Goal: Task Accomplishment & Management: Manage account settings

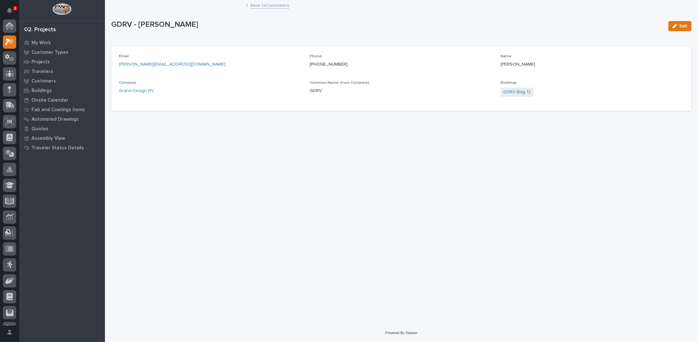
scroll to position [16, 0]
click at [264, 1] on div "GDRV - [PERSON_NAME] Edit GDRV - [PERSON_NAME] Edit Sorry, there was an error s…" at bounding box center [401, 58] width 581 height 115
click at [264, 6] on link "Back to Customers" at bounding box center [270, 4] width 39 height 7
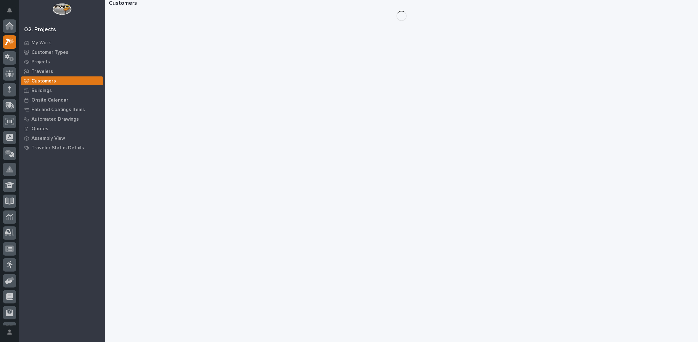
scroll to position [16, 0]
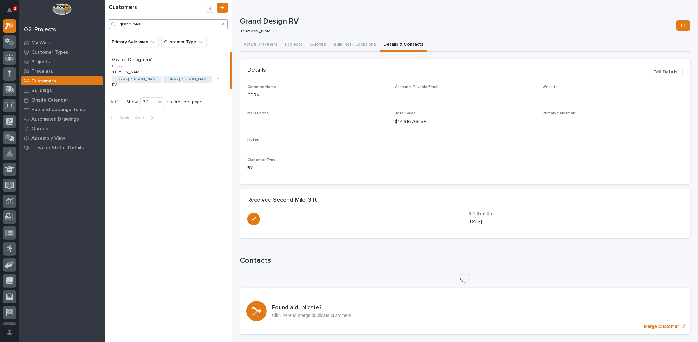
drag, startPoint x: 138, startPoint y: 24, endPoint x: 85, endPoint y: 23, distance: 53.5
click at [105, 23] on div "1 My Settings Log Out 02. Projects My Work Customer Types Projects Travelers Cu…" at bounding box center [401, 171] width 593 height 342
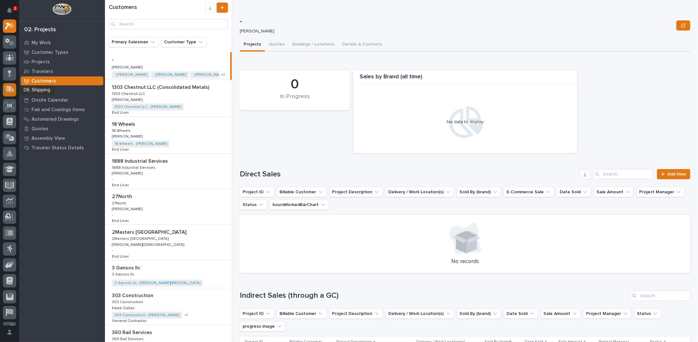
click at [9, 89] on icon at bounding box center [10, 89] width 8 height 6
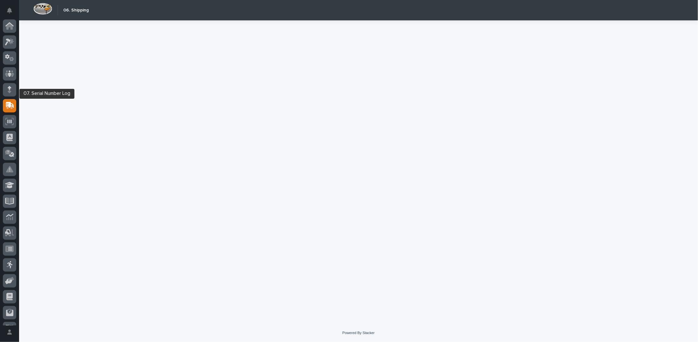
scroll to position [28, 0]
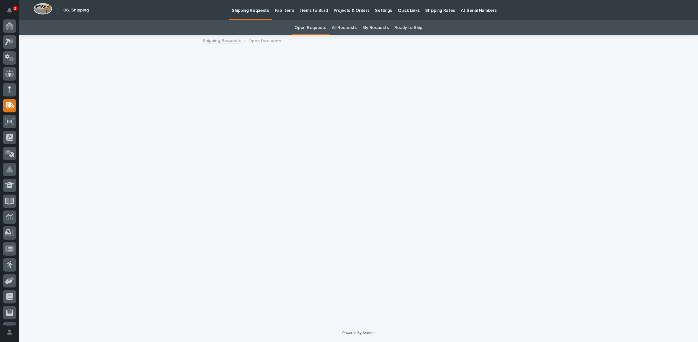
scroll to position [28, 0]
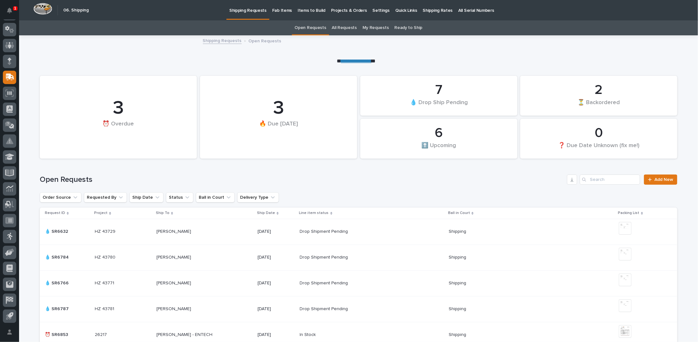
click at [344, 28] on link "All Requests" at bounding box center [344, 27] width 25 height 15
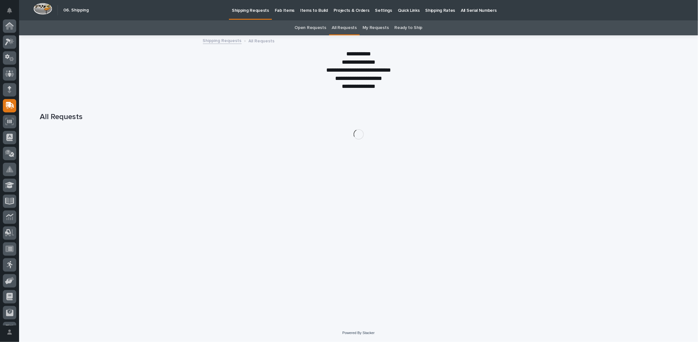
scroll to position [28, 0]
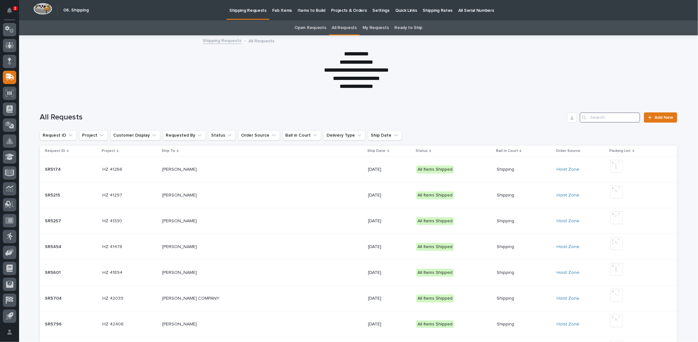
click at [607, 118] on input "Search" at bounding box center [610, 117] width 60 height 10
type input "SR6876"
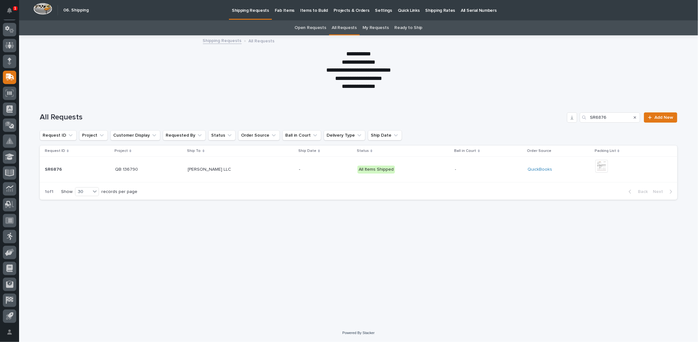
click at [228, 172] on div "ANGEL CRESPO - DESHAZO LLC ANGEL CRESPO - DESHAZO LLC" at bounding box center [241, 169] width 106 height 11
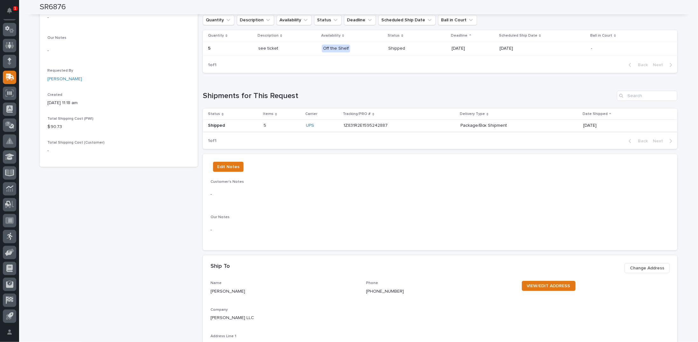
scroll to position [191, 0]
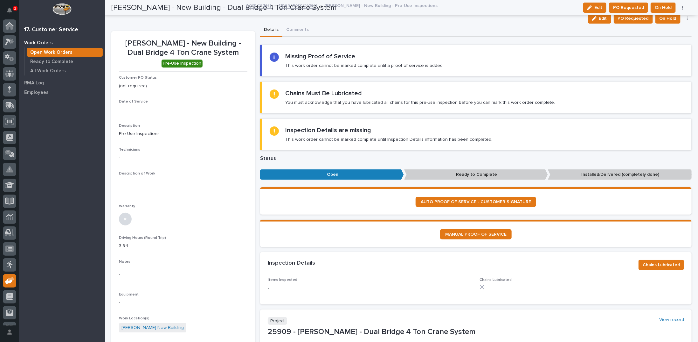
scroll to position [28, 0]
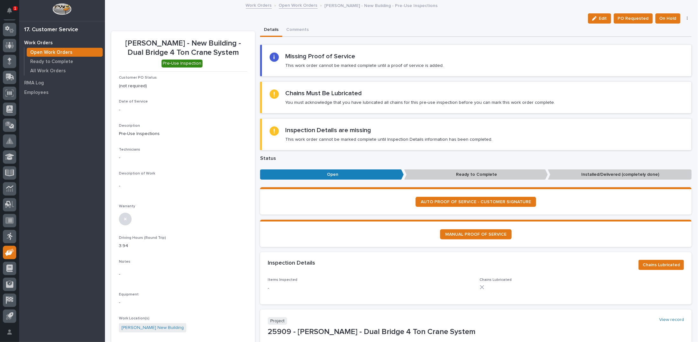
click at [290, 6] on link "Open Work Orders" at bounding box center [298, 4] width 39 height 7
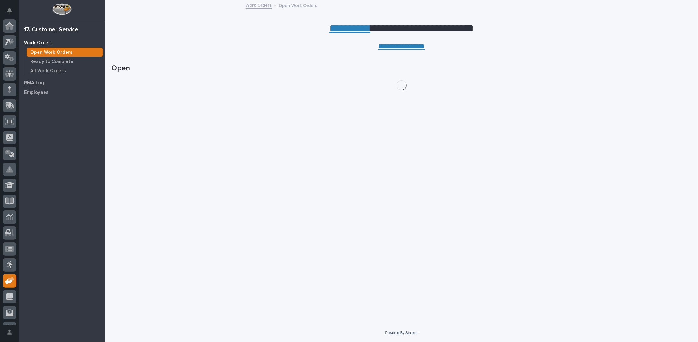
scroll to position [28, 0]
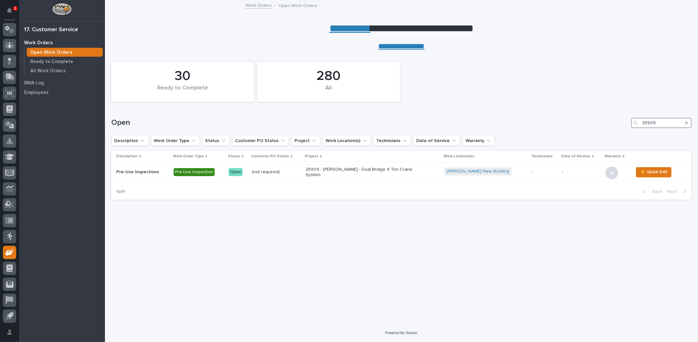
drag, startPoint x: 642, startPoint y: 122, endPoint x: 688, endPoint y: 123, distance: 45.5
click at [689, 123] on div "25909" at bounding box center [662, 123] width 60 height 10
type input "26842"
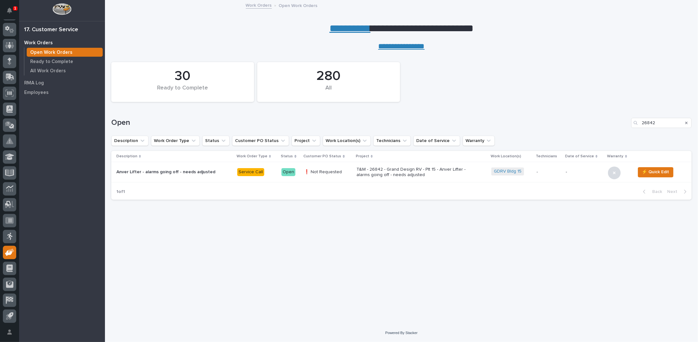
click at [389, 173] on p "T&M - 26842 - Grand Design RV - Plt 15 - Anver Lifter - alarms going off - need…" at bounding box center [412, 172] width 111 height 11
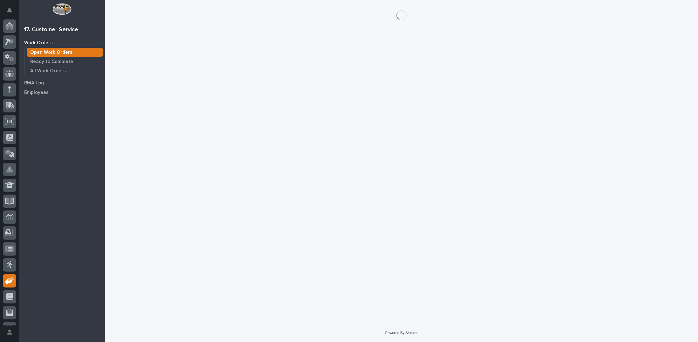
scroll to position [28, 0]
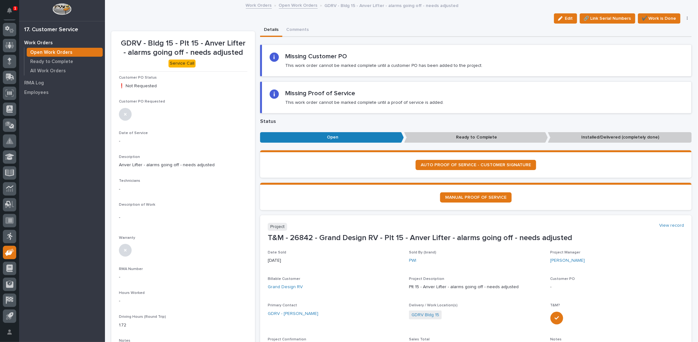
click at [558, 19] on icon "button" at bounding box center [560, 18] width 4 height 4
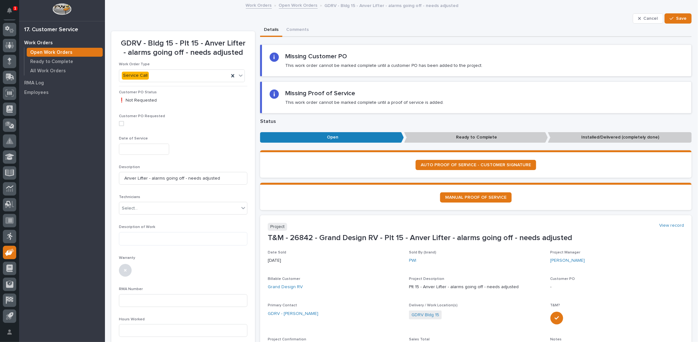
click at [157, 152] on input "text" at bounding box center [144, 149] width 50 height 11
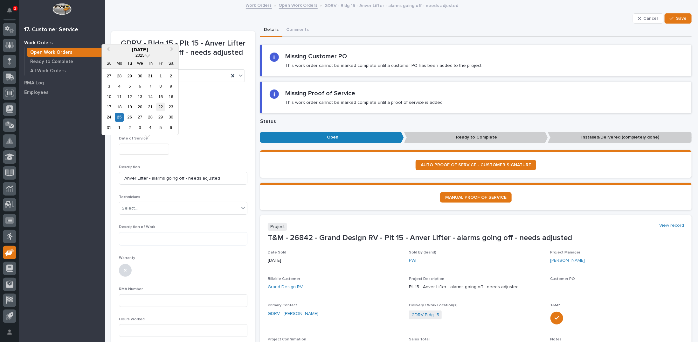
click at [158, 106] on div "22" at bounding box center [161, 106] width 9 height 9
type input "**********"
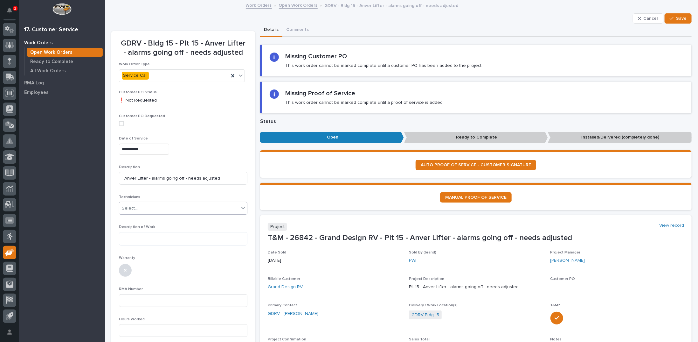
click at [136, 209] on div "Select..." at bounding box center [130, 208] width 16 height 7
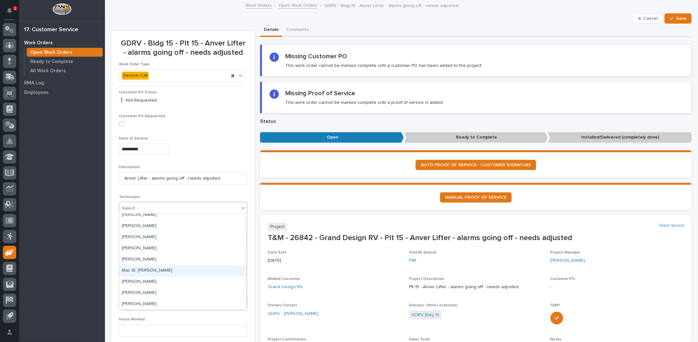
click at [143, 270] on div "Max St. Julien" at bounding box center [182, 270] width 127 height 11
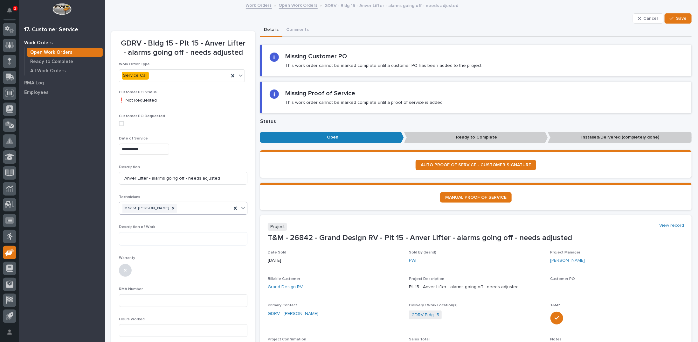
click at [242, 207] on icon at bounding box center [243, 208] width 6 height 6
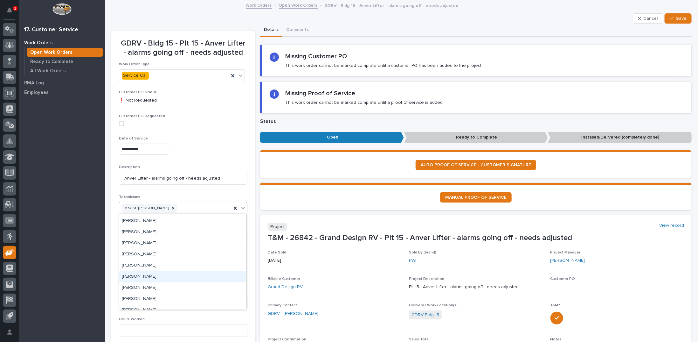
scroll to position [64, 0]
click at [144, 267] on div "Josh Arnett" at bounding box center [182, 267] width 127 height 11
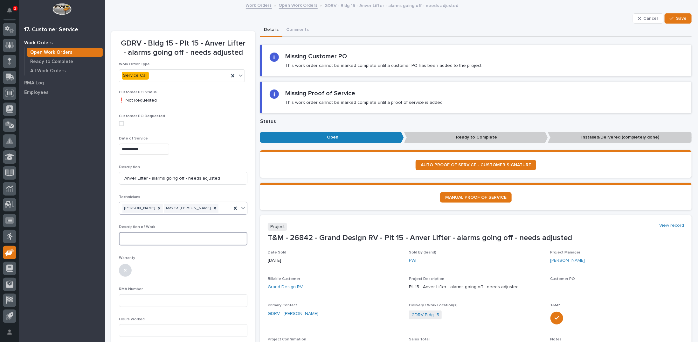
click at [143, 236] on textarea at bounding box center [183, 238] width 129 height 13
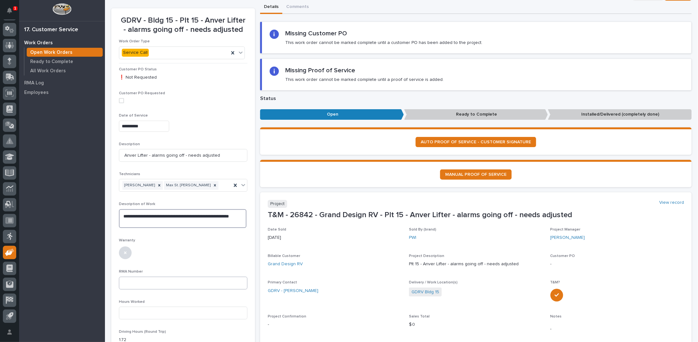
scroll to position [32, 0]
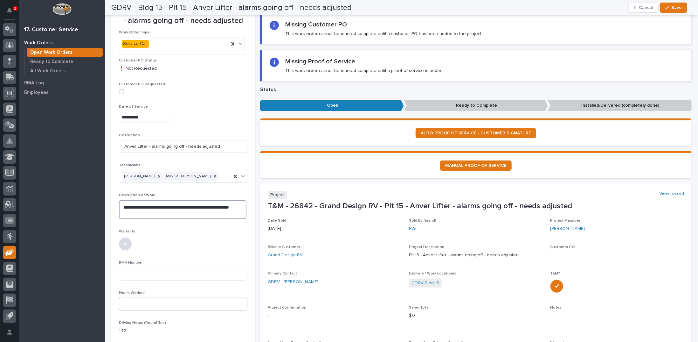
type textarea "**********"
click at [139, 306] on input at bounding box center [183, 304] width 129 height 13
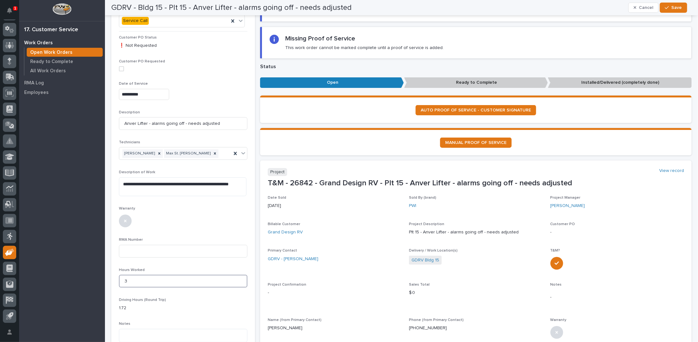
scroll to position [64, 0]
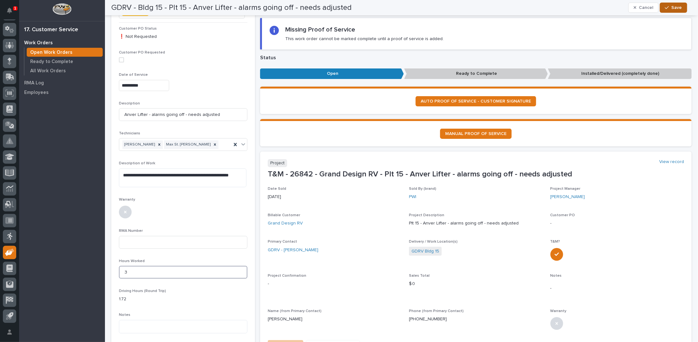
type input "3"
click at [680, 9] on span "Save" at bounding box center [677, 8] width 11 height 6
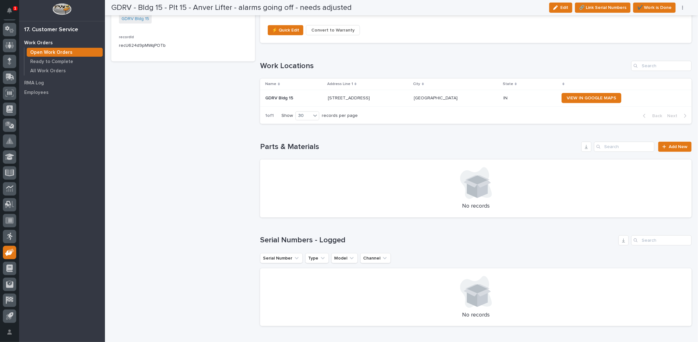
scroll to position [382, 0]
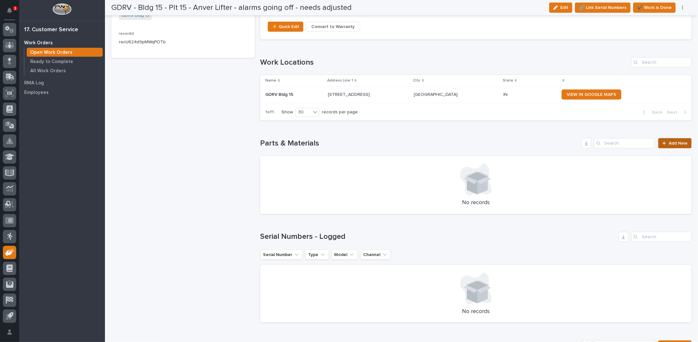
click at [663, 142] on icon at bounding box center [665, 143] width 4 height 4
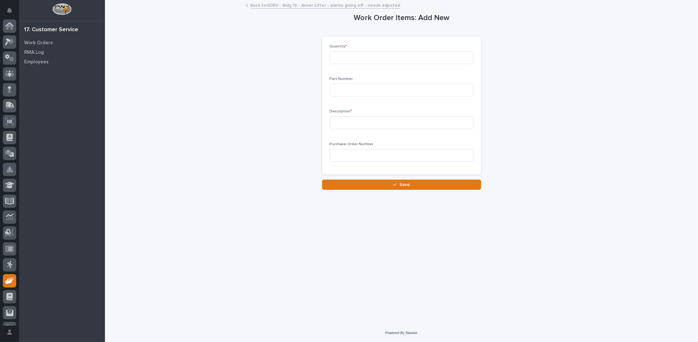
scroll to position [28, 0]
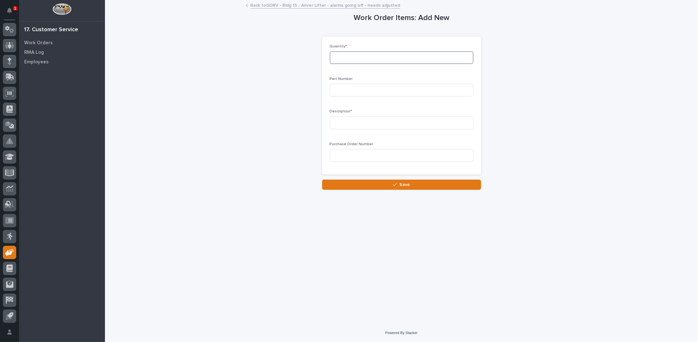
click at [345, 58] on input at bounding box center [402, 57] width 144 height 13
type input "1"
type input "VSEL-ADJ-NCNO"
type input "Pressure Switch"
click at [395, 185] on icon "button" at bounding box center [395, 184] width 4 height 4
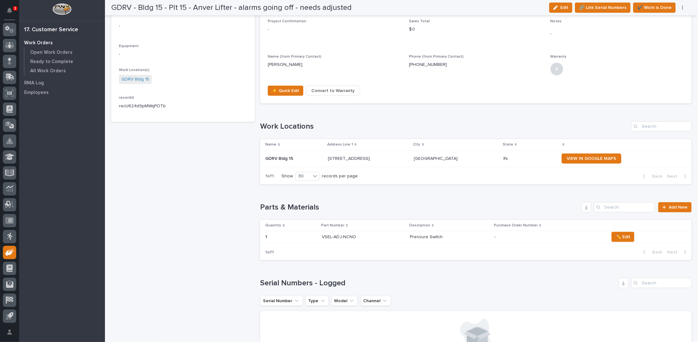
scroll to position [318, 0]
click at [421, 236] on p "Pressure Switch" at bounding box center [427, 236] width 34 height 7
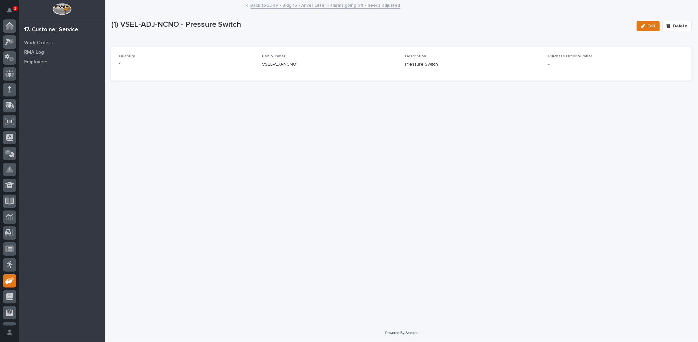
scroll to position [28, 0]
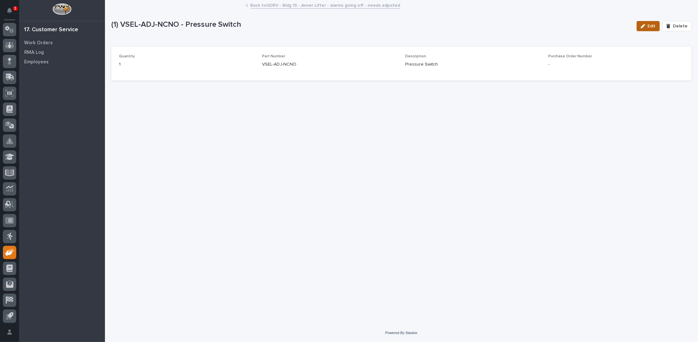
click at [646, 24] on icon "button" at bounding box center [643, 26] width 4 height 4
click at [571, 69] on input at bounding box center [617, 67] width 136 height 13
type input "PWI Cost - $57.85"
click at [682, 26] on span "Save" at bounding box center [681, 26] width 11 height 6
click at [264, 66] on p "VSEL-ADJ-NCNO" at bounding box center [330, 64] width 136 height 7
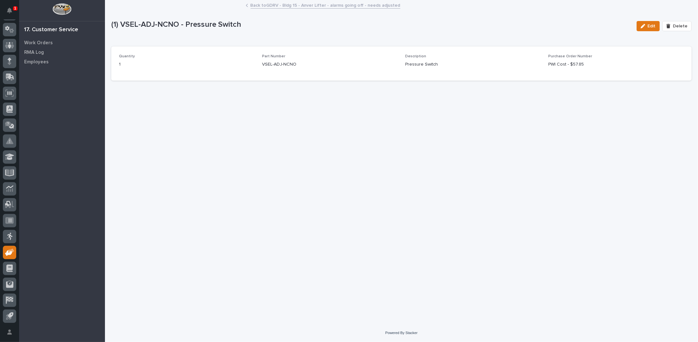
click at [289, 64] on p "VSEL-ADJ-NCNO" at bounding box center [330, 64] width 136 height 7
click at [307, 68] on div "Part Number VSEL-ADJ-NCNO" at bounding box center [330, 63] width 136 height 19
click at [650, 26] on span "Edit" at bounding box center [652, 26] width 8 height 6
click at [267, 67] on input "VSEL-ADJ-NCNO" at bounding box center [330, 67] width 136 height 13
click at [284, 67] on input "ANVSEL-ADJ-NCNO" at bounding box center [330, 67] width 136 height 13
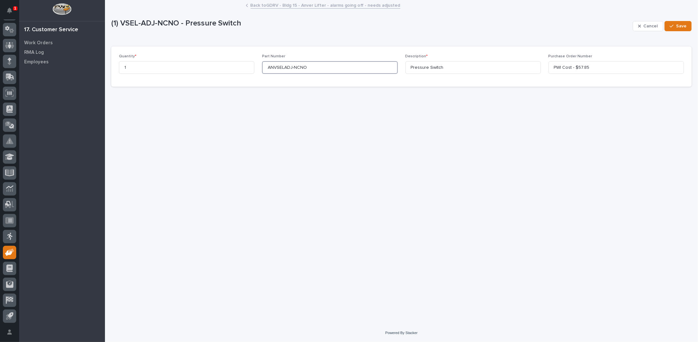
click at [292, 67] on input "ANVSELADJ-NCNO" at bounding box center [330, 67] width 136 height 13
type input "ANVSELADJNCNO"
click at [675, 26] on div "button" at bounding box center [673, 26] width 6 height 4
click at [314, 5] on link "Back to GDRV - Bldg 15 - Anver Lifter - alarms going off - needs adjusted" at bounding box center [326, 4] width 150 height 7
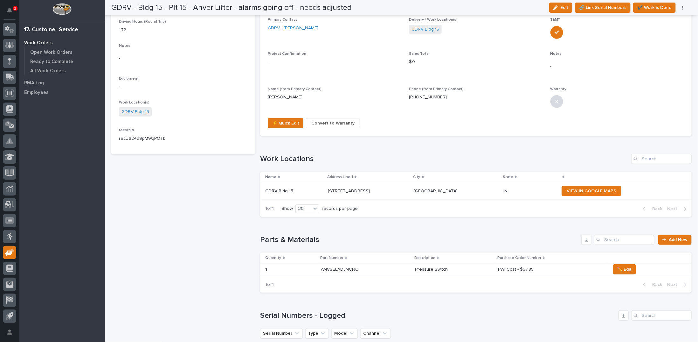
scroll to position [286, 0]
click at [676, 234] on link "Add New" at bounding box center [675, 239] width 33 height 10
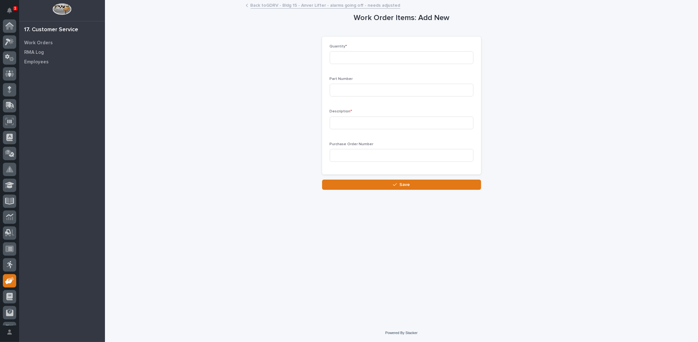
scroll to position [28, 0]
click at [378, 54] on input at bounding box center [402, 57] width 144 height 13
type input "1"
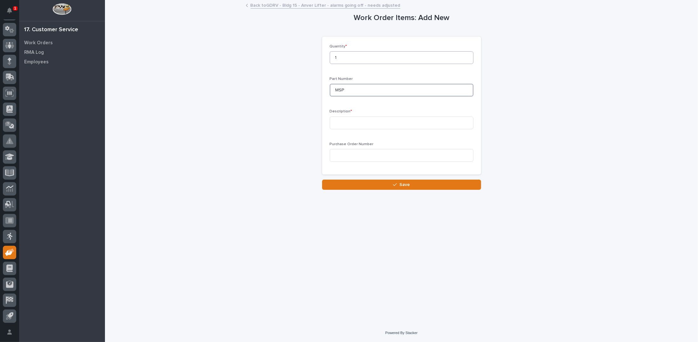
type input "MSP"
type input "Upgraded Control Module"
type input "W"
type input "PWI Cost - $200"
click at [403, 183] on span "Save" at bounding box center [405, 185] width 11 height 6
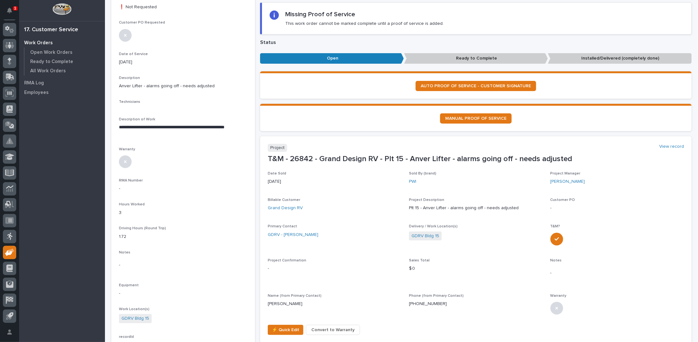
scroll to position [127, 0]
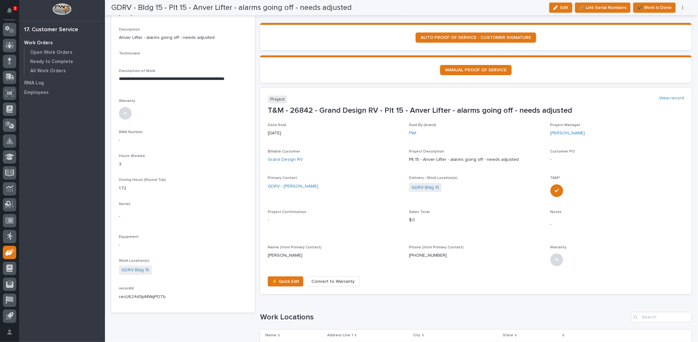
click at [338, 281] on span "Convert to Warranty" at bounding box center [333, 281] width 43 height 8
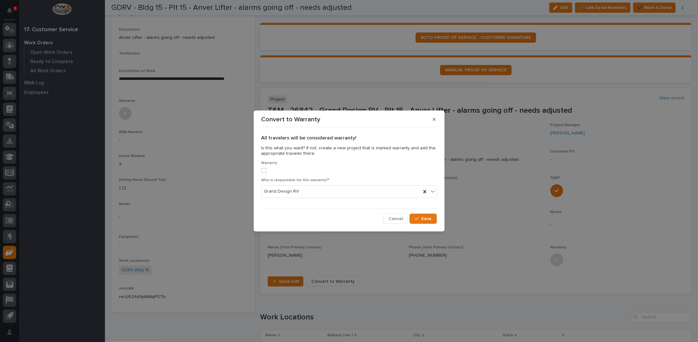
click at [265, 170] on span at bounding box center [264, 170] width 5 height 5
click at [424, 190] on icon at bounding box center [425, 191] width 3 height 3
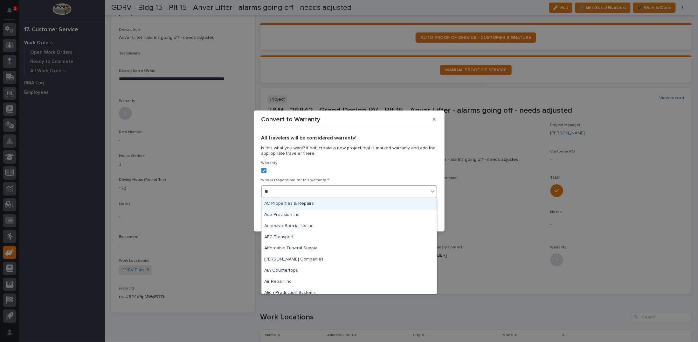
type input "***"
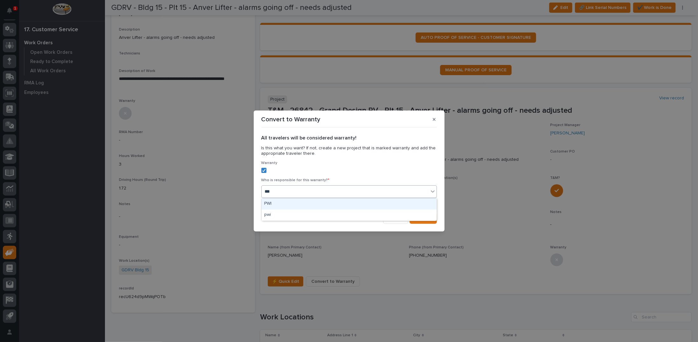
click at [361, 204] on div "PWI" at bounding box center [349, 203] width 175 height 11
click at [425, 219] on span "Save" at bounding box center [427, 219] width 11 height 6
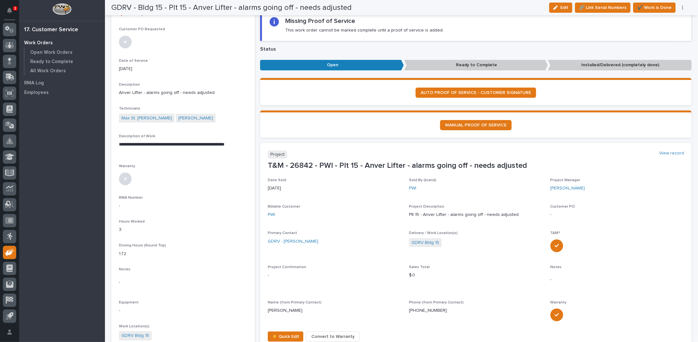
scroll to position [64, 0]
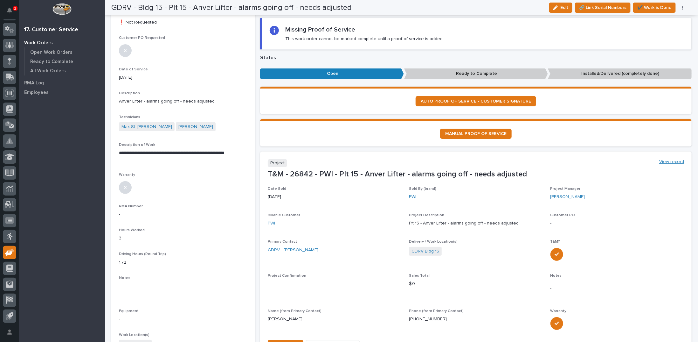
click at [664, 161] on link "View record" at bounding box center [672, 161] width 25 height 5
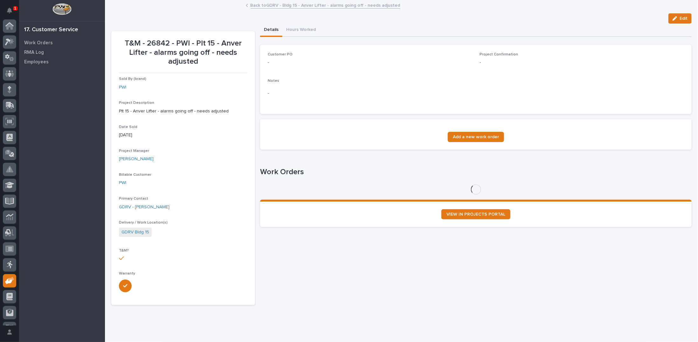
scroll to position [28, 0]
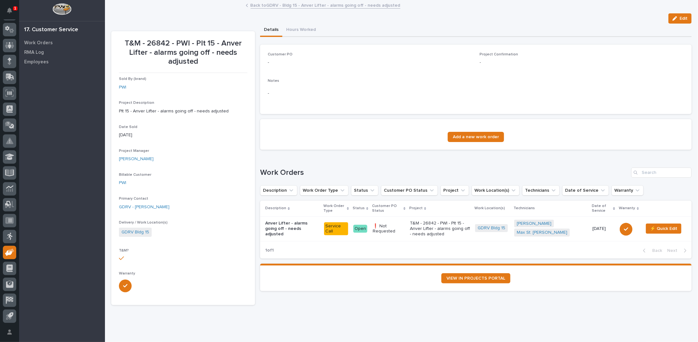
drag, startPoint x: 671, startPoint y: 16, endPoint x: 274, endPoint y: 58, distance: 399.9
click at [673, 17] on icon "button" at bounding box center [675, 18] width 4 height 4
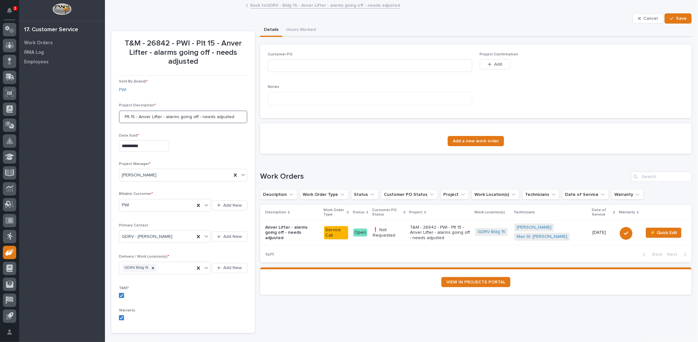
drag, startPoint x: 129, startPoint y: 116, endPoint x: 120, endPoint y: 115, distance: 9.0
click at [120, 115] on input "Plt 15 - Anver Lifter - alarms going off - needs adjusted" at bounding box center [183, 116] width 129 height 13
type input "GDRV 15 - Anver Lifter - alarms going off - needs adjusted"
click at [676, 17] on span "Save" at bounding box center [681, 19] width 11 height 6
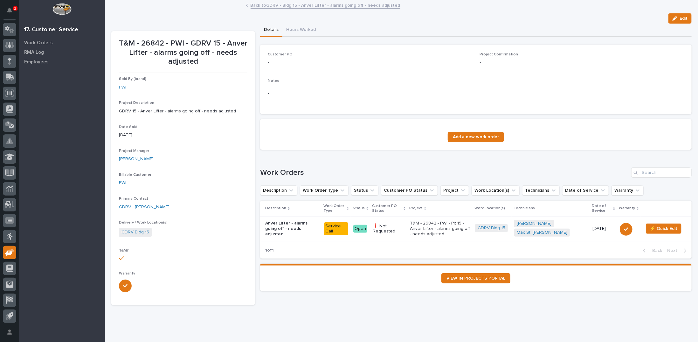
click at [311, 4] on link "Back to GDRV - Bldg 15 - Anver Lifter - alarms going off - needs adjusted" at bounding box center [326, 4] width 150 height 7
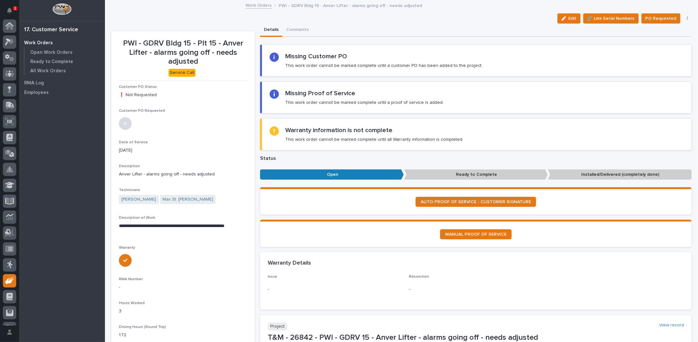
scroll to position [28, 0]
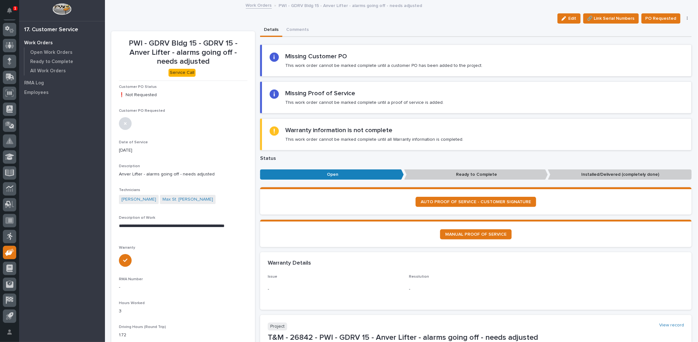
drag, startPoint x: 566, startPoint y: 17, endPoint x: 171, endPoint y: 164, distance: 421.6
click at [566, 17] on div "button" at bounding box center [565, 18] width 7 height 4
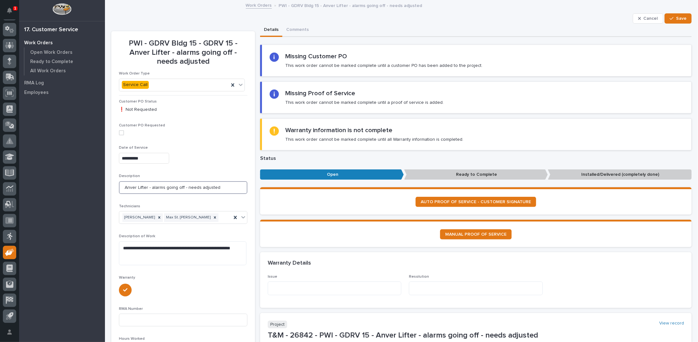
drag, startPoint x: 123, startPoint y: 187, endPoint x: 235, endPoint y: 185, distance: 112.7
click at [235, 185] on input "Anver Lifter - alarms going off - needs adjusted" at bounding box center [183, 187] width 129 height 13
click at [279, 284] on textarea at bounding box center [335, 287] width 134 height 13
paste textarea "**********"
type textarea "**********"
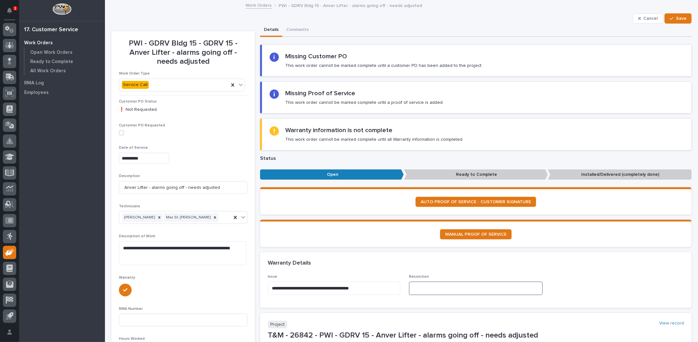
click at [423, 285] on textarea at bounding box center [476, 287] width 134 height 13
drag, startPoint x: 123, startPoint y: 246, endPoint x: 159, endPoint y: 255, distance: 37.5
click at [159, 255] on textarea "**********" at bounding box center [183, 253] width 128 height 24
click at [424, 284] on textarea at bounding box center [476, 287] width 134 height 13
paste textarea "**********"
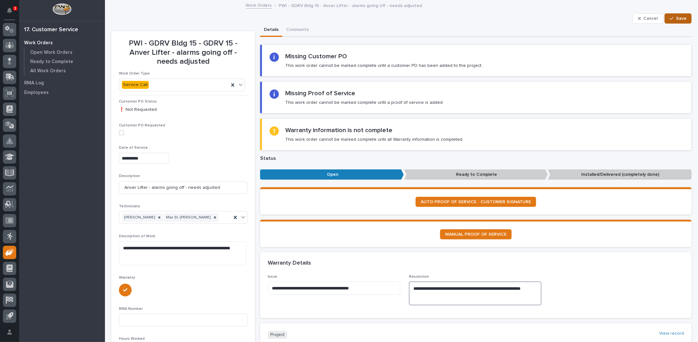
type textarea "**********"
click at [676, 18] on span "Save" at bounding box center [681, 19] width 11 height 6
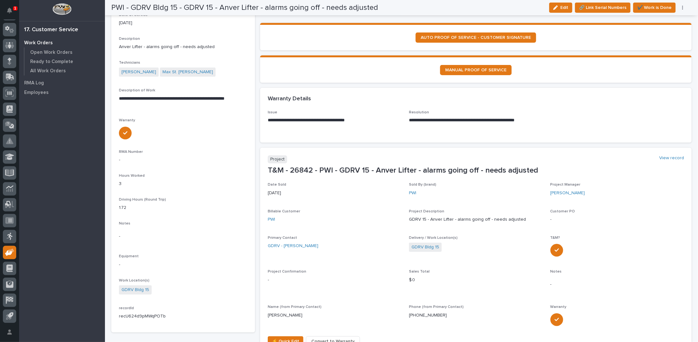
scroll to position [159, 0]
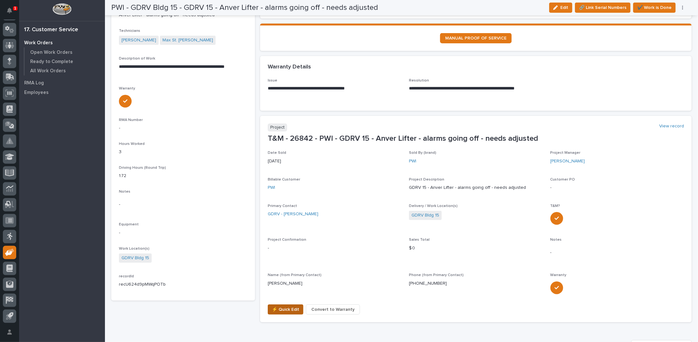
click at [290, 307] on span "⚡ Quick Edit" at bounding box center [285, 309] width 27 height 8
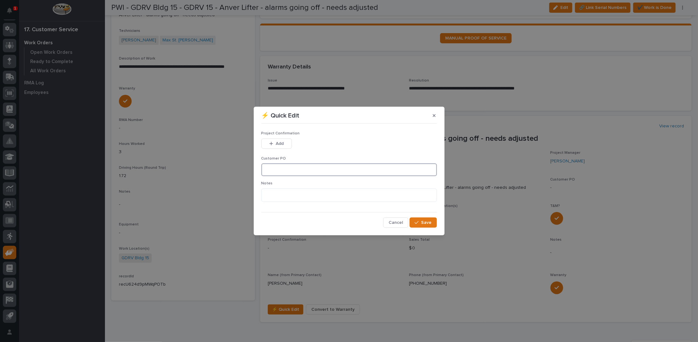
click at [316, 170] on input at bounding box center [350, 169] width 176 height 13
type input "PWI Warranty"
click at [417, 222] on icon "button" at bounding box center [417, 222] width 4 height 4
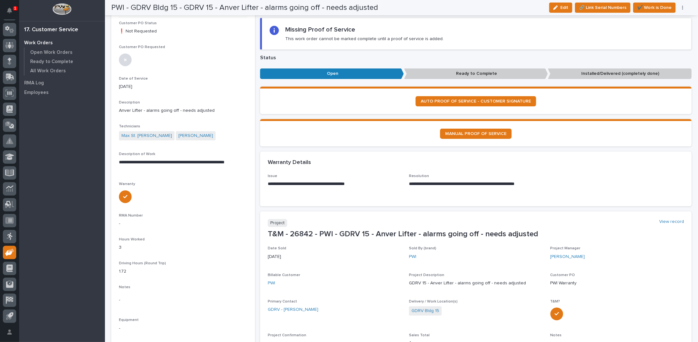
scroll to position [0, 0]
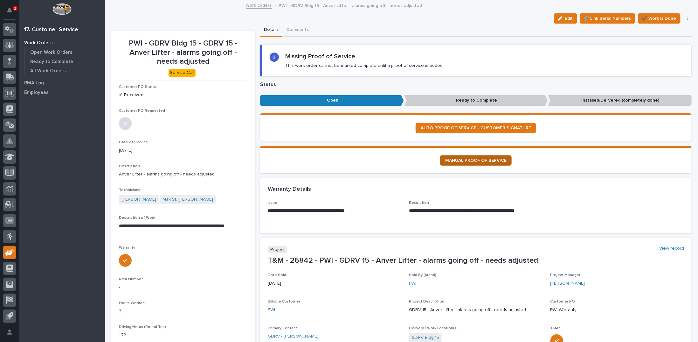
click at [458, 159] on span "MANUAL PROOF OF SERVICE" at bounding box center [475, 160] width 61 height 4
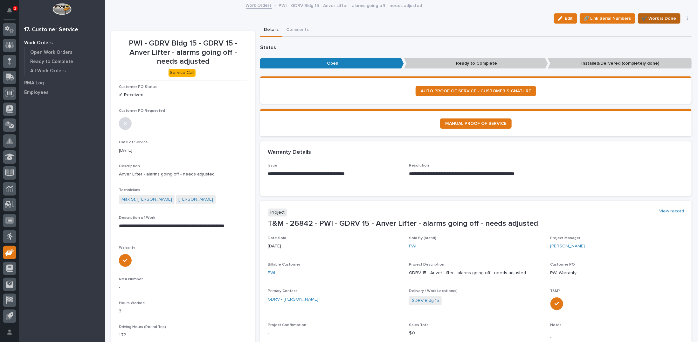
click at [662, 18] on span "✔️ Work is Done" at bounding box center [659, 19] width 34 height 8
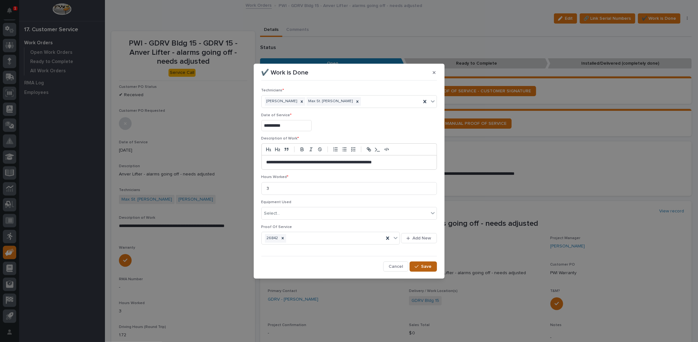
click at [421, 264] on div "button" at bounding box center [418, 266] width 6 height 4
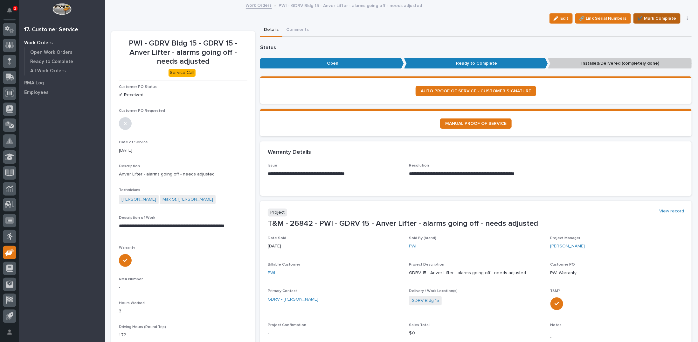
click at [647, 16] on span "✔️ Mark Complete" at bounding box center [657, 19] width 39 height 8
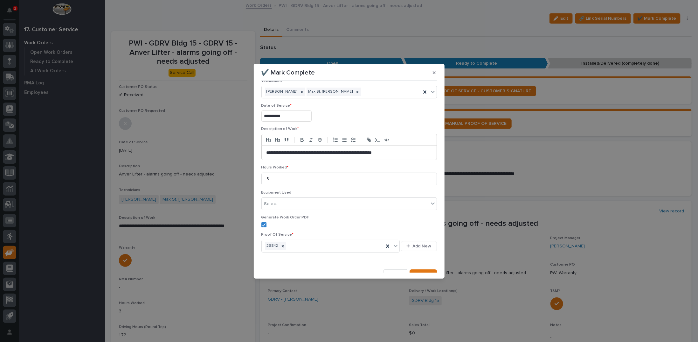
scroll to position [15, 0]
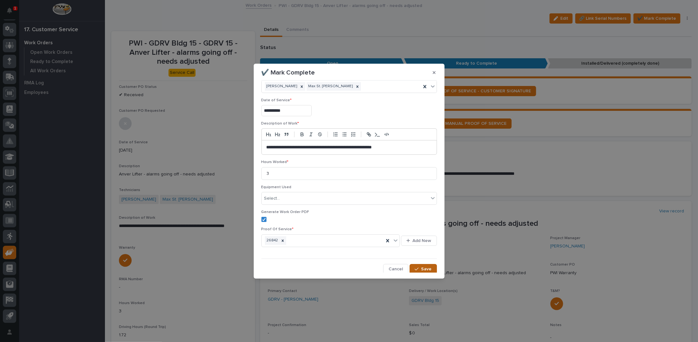
click at [415, 268] on icon "button" at bounding box center [417, 269] width 4 height 4
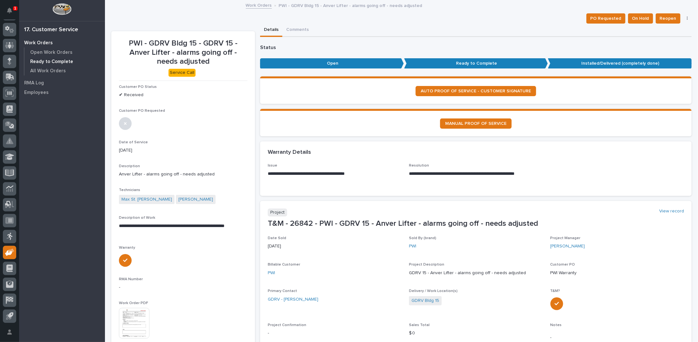
click at [50, 62] on p "Ready to Complete" at bounding box center [51, 62] width 43 height 6
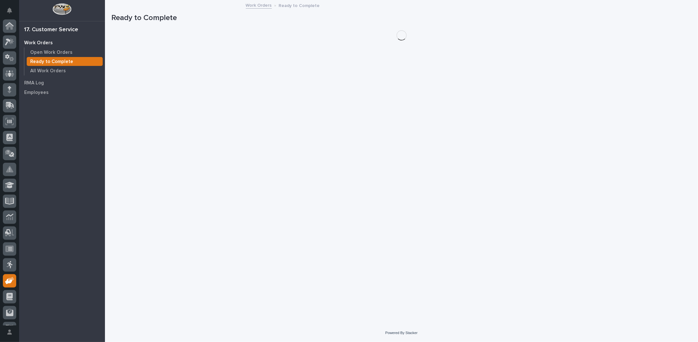
scroll to position [28, 0]
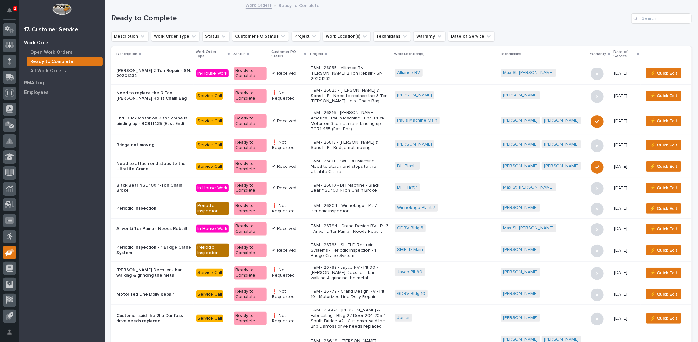
click at [306, 53] on icon at bounding box center [306, 54] width 2 height 3
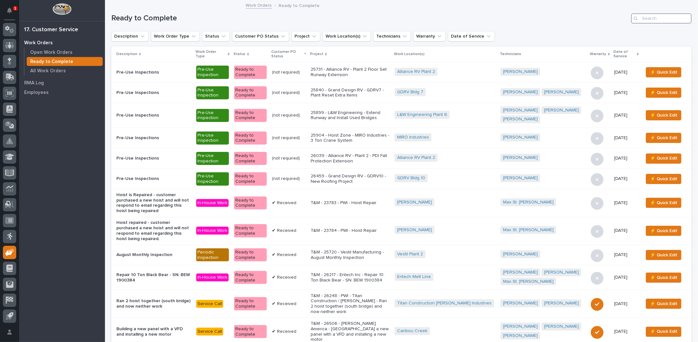
click at [656, 20] on input "Search" at bounding box center [662, 18] width 60 height 10
type input "26794"
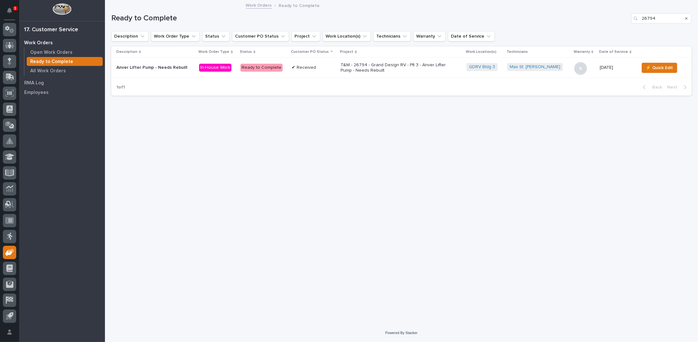
click at [378, 66] on p "T&M - 26794 - Grand Design RV - Plt 3 - Anver Lifter Pump - Needs Rebuilt" at bounding box center [396, 67] width 111 height 11
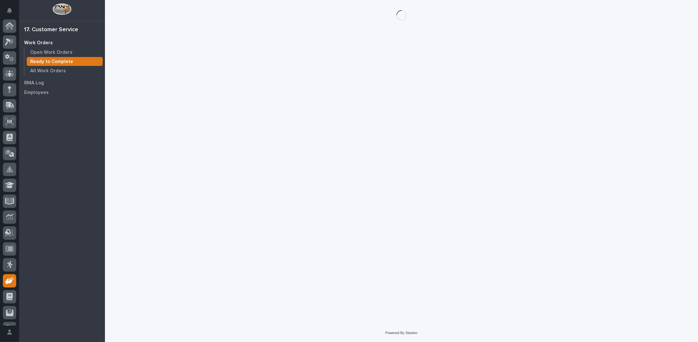
scroll to position [28, 0]
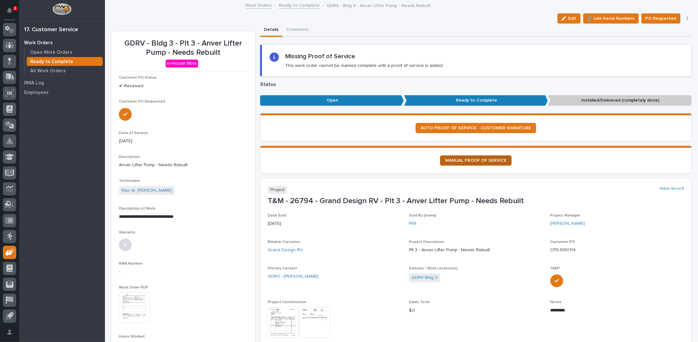
click at [481, 162] on span "MANUAL PROOF OF SERVICE" at bounding box center [475, 160] width 61 height 4
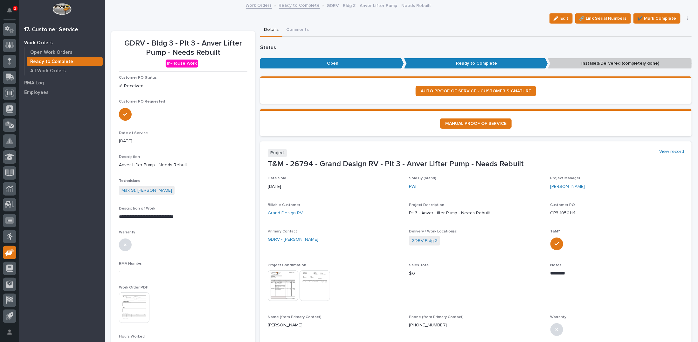
click at [655, 18] on span "✔️ Mark Complete" at bounding box center [657, 19] width 39 height 8
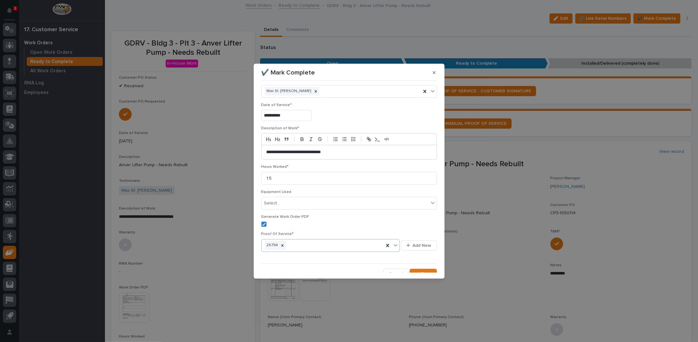
scroll to position [15, 0]
click at [423, 267] on span "Save" at bounding box center [427, 269] width 11 height 6
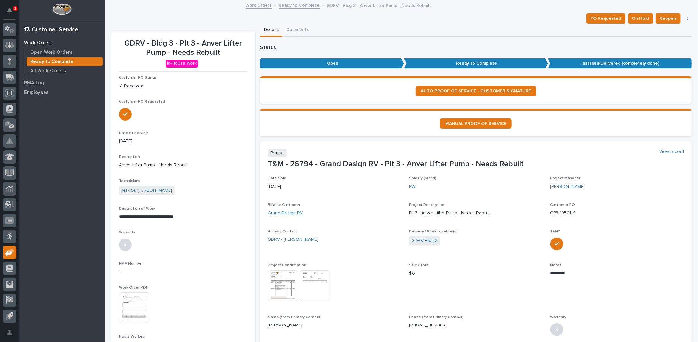
click at [286, 6] on link "Ready to Complete" at bounding box center [299, 4] width 41 height 7
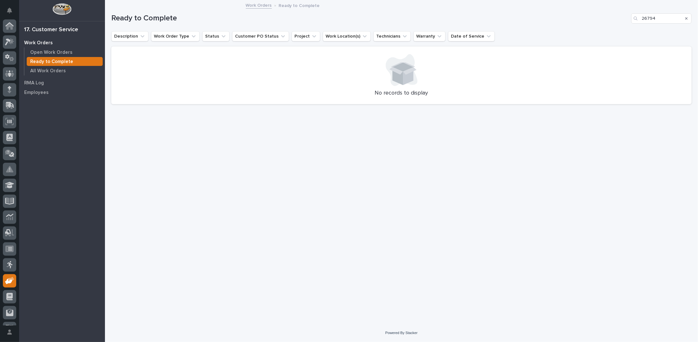
scroll to position [28, 0]
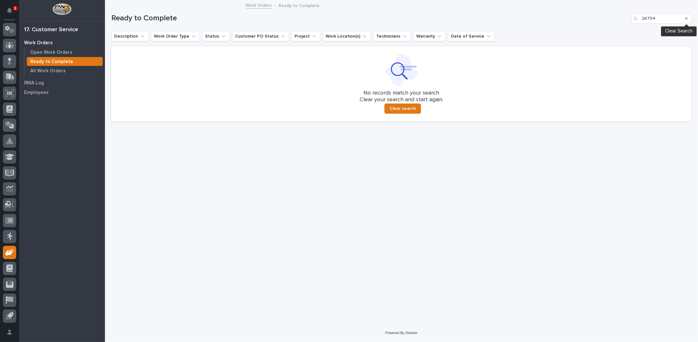
click at [688, 18] on icon "Search" at bounding box center [687, 18] width 3 height 3
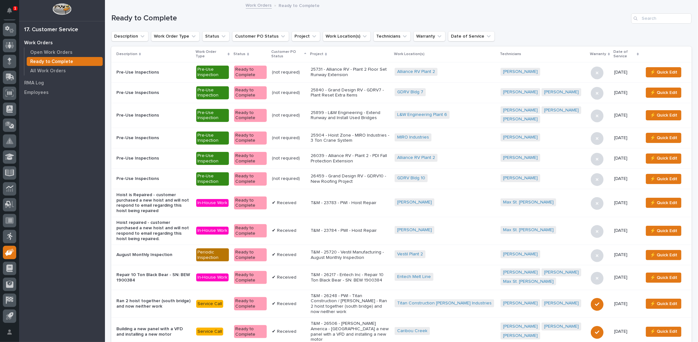
click at [351, 176] on p "26459 - Grand Design RV - GDRV10 - New Roofing Project" at bounding box center [350, 178] width 79 height 11
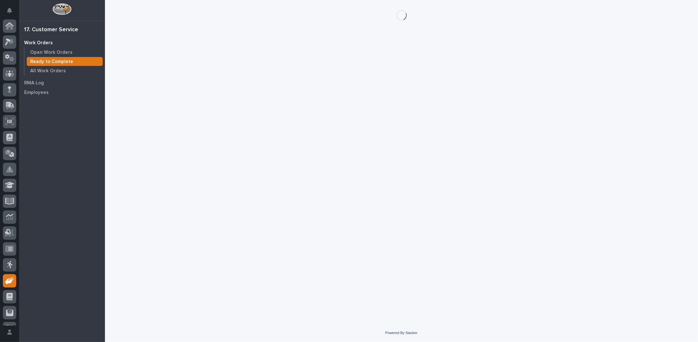
scroll to position [28, 0]
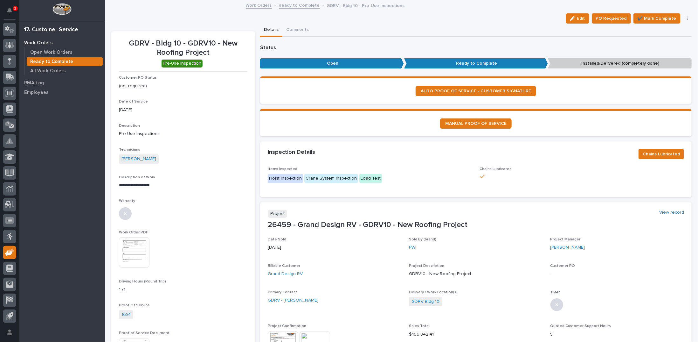
click at [135, 249] on img at bounding box center [134, 252] width 31 height 31
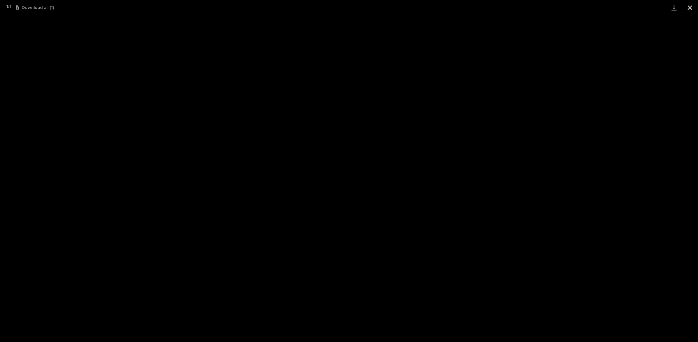
click at [690, 9] on button "Close gallery" at bounding box center [691, 7] width 16 height 15
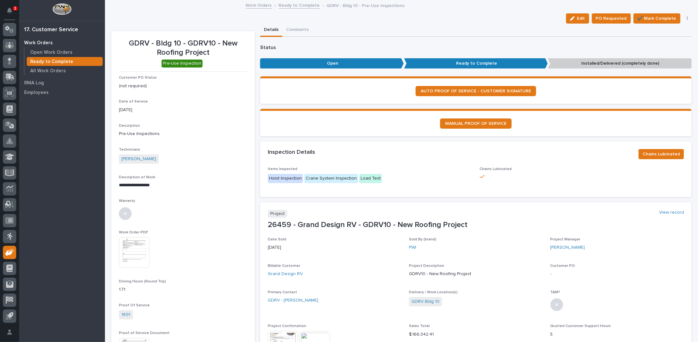
click at [291, 5] on link "Ready to Complete" at bounding box center [299, 4] width 41 height 7
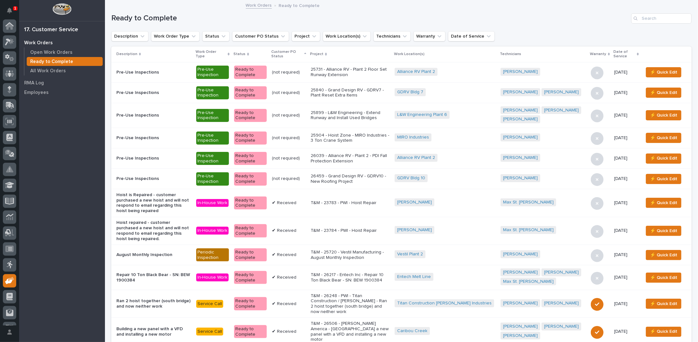
scroll to position [28, 0]
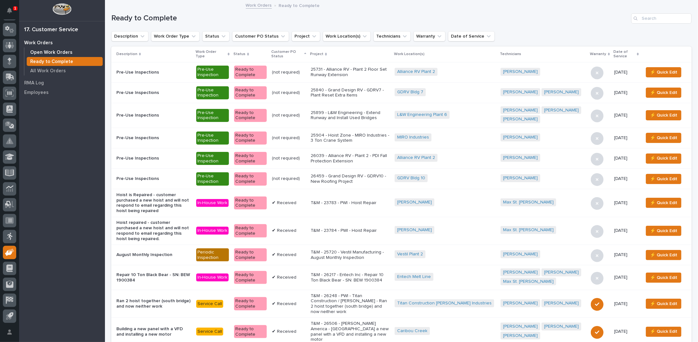
click at [60, 52] on p "Open Work Orders" at bounding box center [51, 53] width 42 height 6
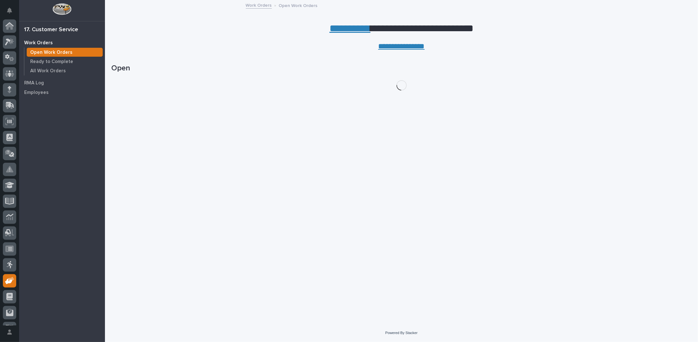
scroll to position [28, 0]
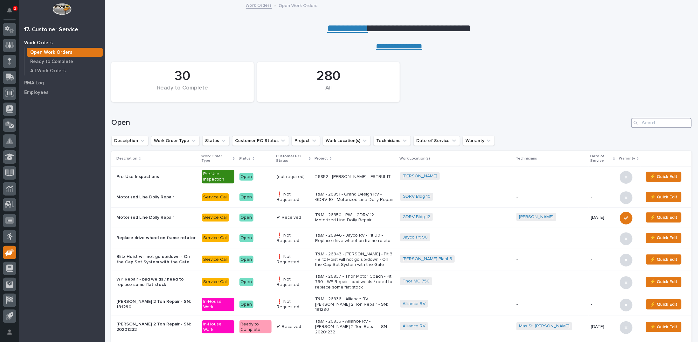
click at [654, 124] on input "Search" at bounding box center [662, 123] width 60 height 10
type input "26661"
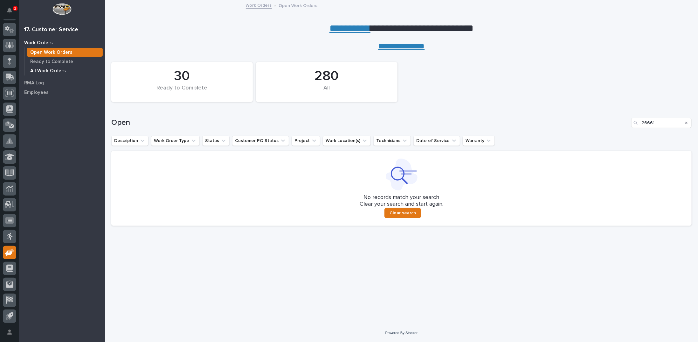
click at [56, 71] on p "All Work Orders" at bounding box center [48, 71] width 36 height 6
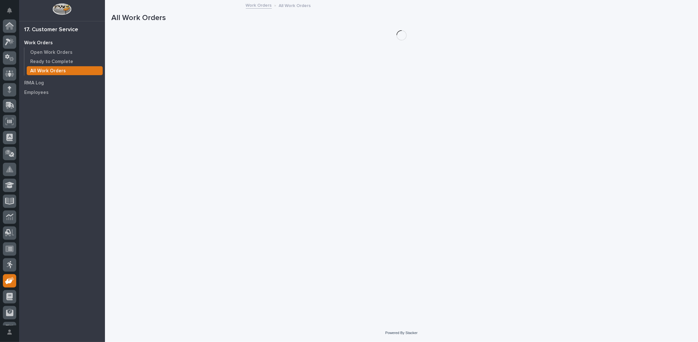
scroll to position [28, 0]
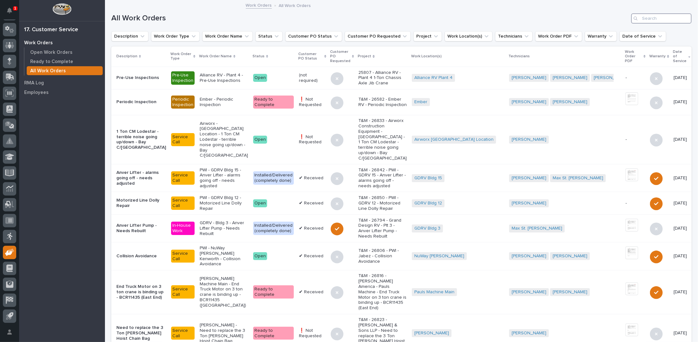
click at [656, 15] on input "Search" at bounding box center [662, 18] width 60 height 10
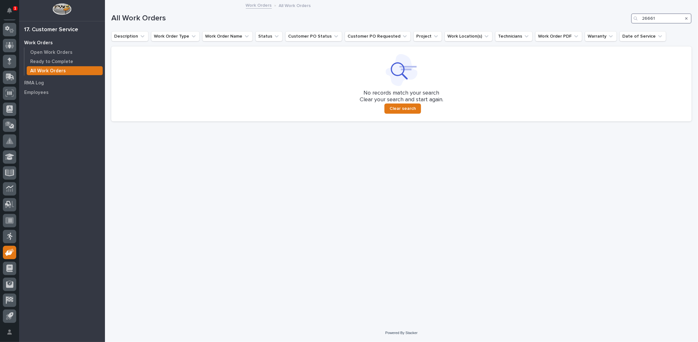
type input "26661"
click at [687, 18] on icon "Search" at bounding box center [687, 19] width 3 height 4
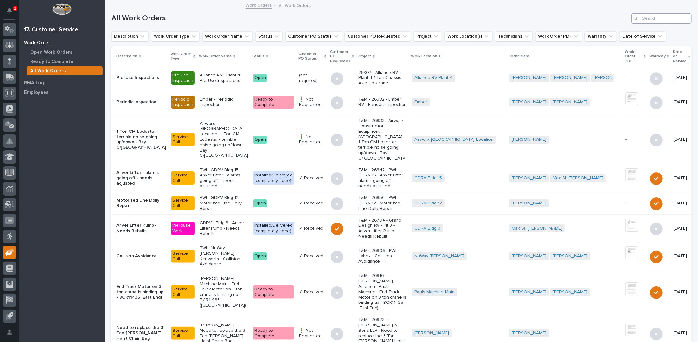
click at [642, 19] on input "Search" at bounding box center [662, 18] width 60 height 10
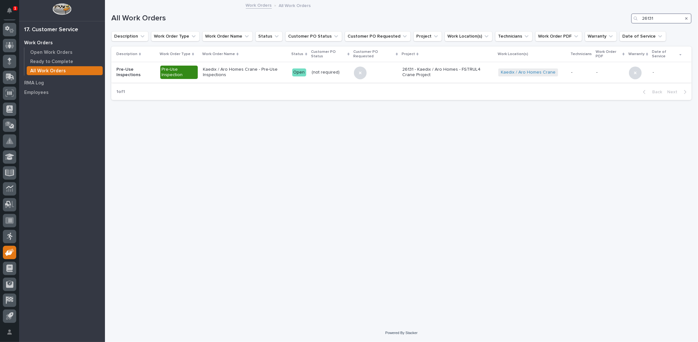
type input "26131"
click at [219, 74] on p "Kaedix / Aro Homes Crane - Pre-Use Inspections" at bounding box center [245, 72] width 84 height 11
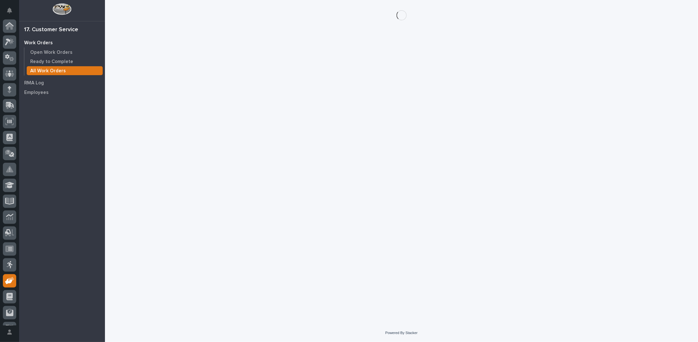
scroll to position [28, 0]
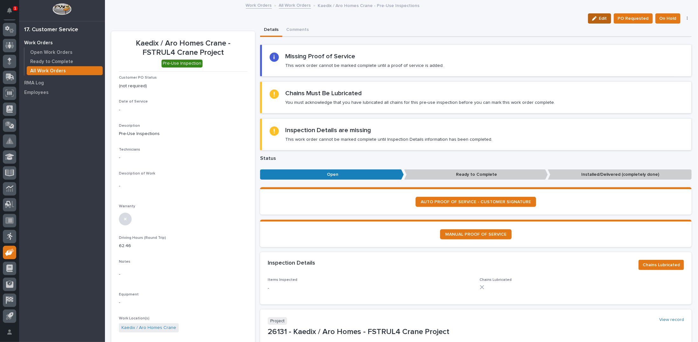
click at [596, 18] on div "button" at bounding box center [595, 18] width 7 height 4
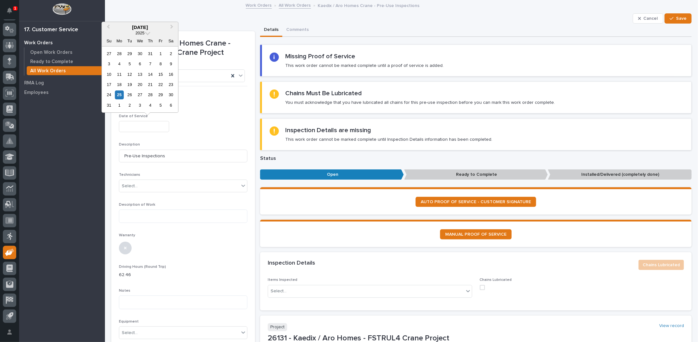
click at [138, 124] on input "text" at bounding box center [144, 126] width 50 height 11
click at [107, 27] on button "Previous Month" at bounding box center [107, 28] width 10 height 10
click at [172, 74] on div "19" at bounding box center [171, 74] width 9 height 9
type input "**********"
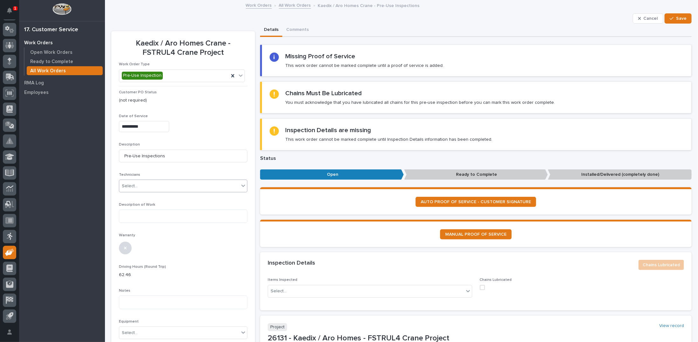
click at [137, 187] on div "Select..." at bounding box center [130, 186] width 16 height 7
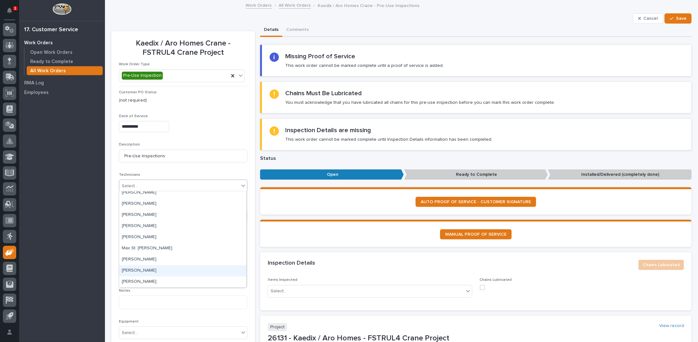
click at [147, 270] on div "TJ Wicks" at bounding box center [182, 270] width 127 height 11
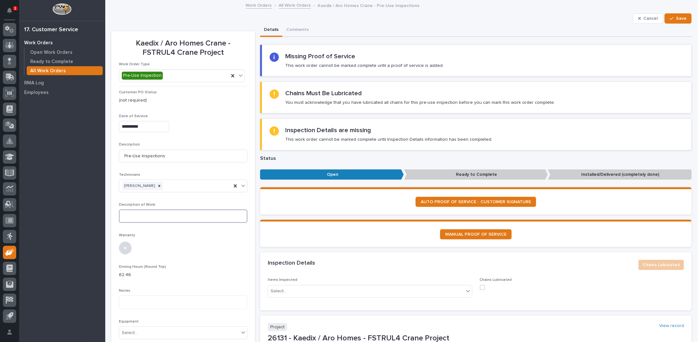
click at [138, 214] on textarea at bounding box center [183, 215] width 129 height 13
type textarea "**********"
click at [137, 304] on textarea at bounding box center [183, 301] width 129 height 13
click at [308, 287] on div "Select..." at bounding box center [366, 291] width 196 height 11
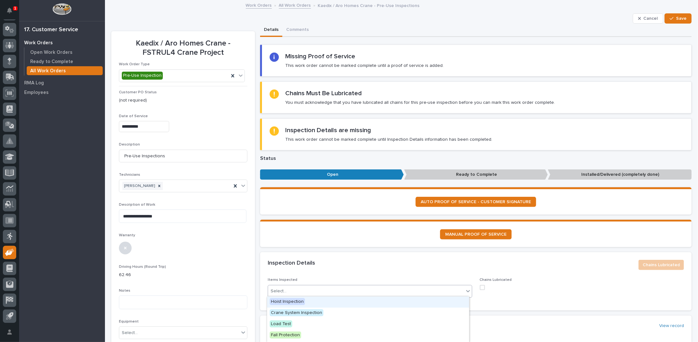
click at [288, 302] on span "Hoist Inspection" at bounding box center [287, 301] width 35 height 7
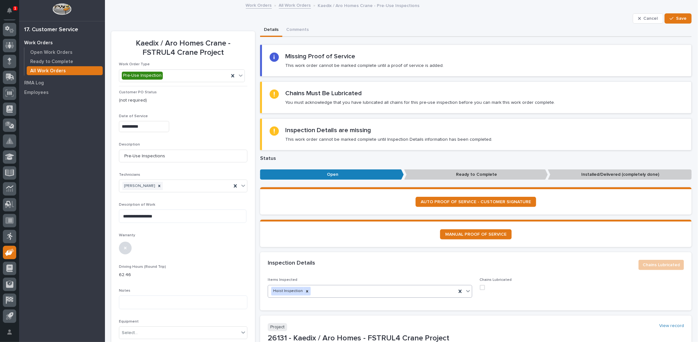
click at [466, 290] on icon at bounding box center [468, 291] width 4 height 2
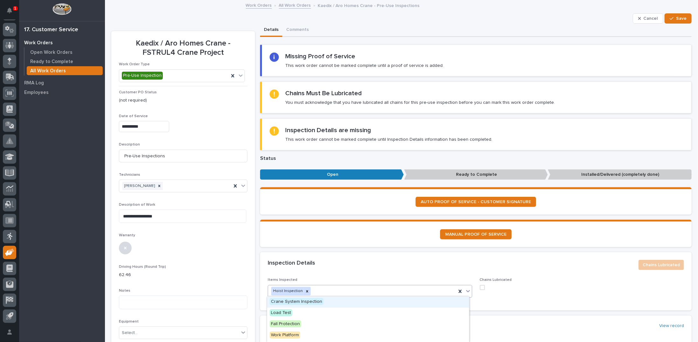
click at [277, 303] on span "Crane System Inspection" at bounding box center [297, 301] width 54 height 7
click at [465, 289] on icon at bounding box center [468, 291] width 6 height 6
click at [289, 304] on span "Load Test" at bounding box center [281, 301] width 23 height 7
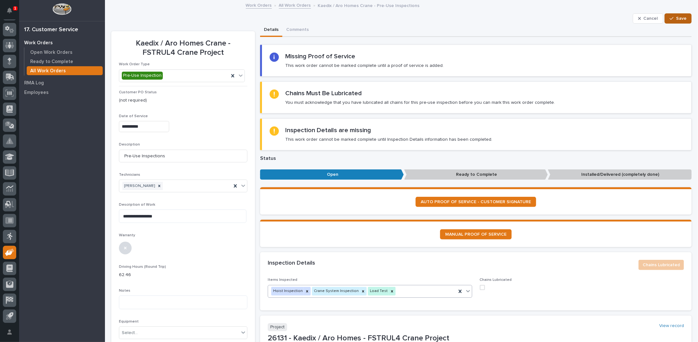
click at [670, 18] on icon "button" at bounding box center [672, 18] width 4 height 4
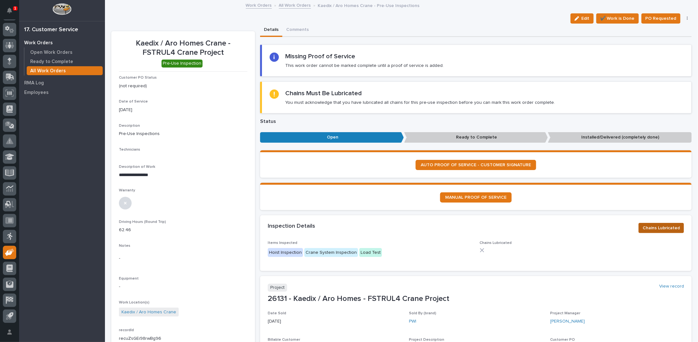
click at [643, 227] on span "Chains Lubricated" at bounding box center [661, 228] width 37 height 8
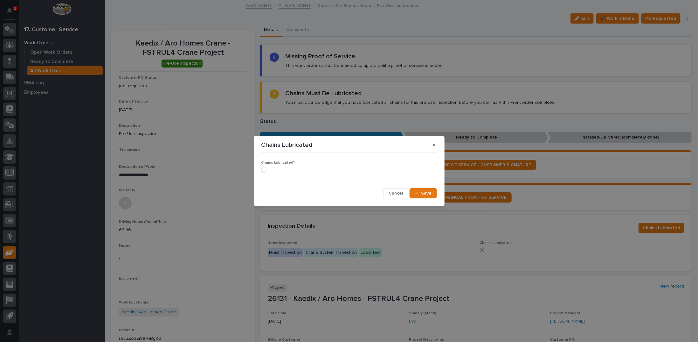
click at [263, 171] on span at bounding box center [264, 169] width 5 height 5
click at [416, 194] on icon "button" at bounding box center [417, 193] width 4 height 4
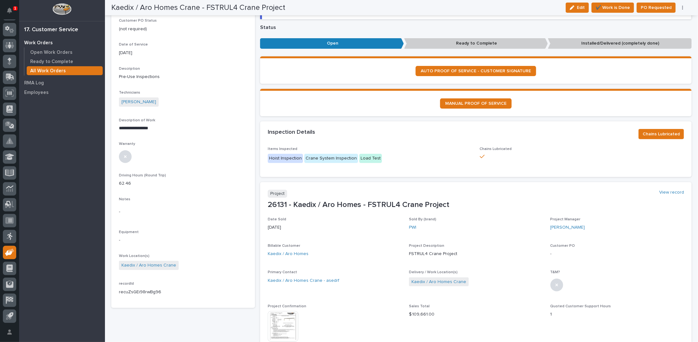
scroll to position [0, 0]
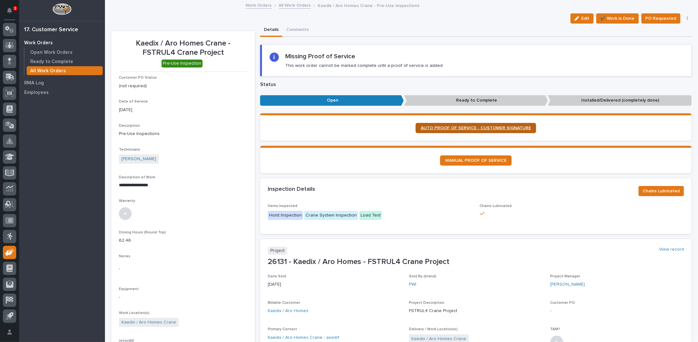
click at [452, 127] on span "AUTO PROOF OF SERVICE - CUSTOMER SIGNATURE" at bounding box center [476, 128] width 110 height 4
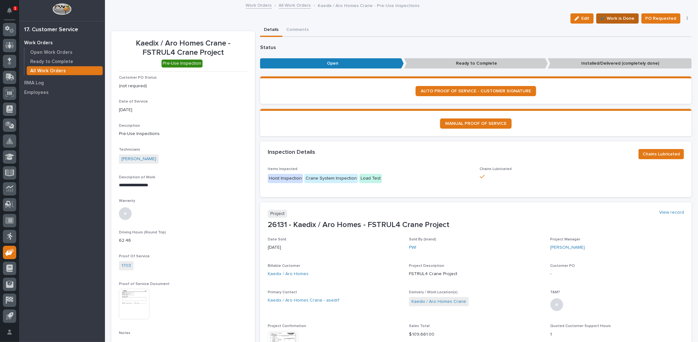
click at [612, 20] on span "✔️ Work is Done" at bounding box center [618, 19] width 34 height 8
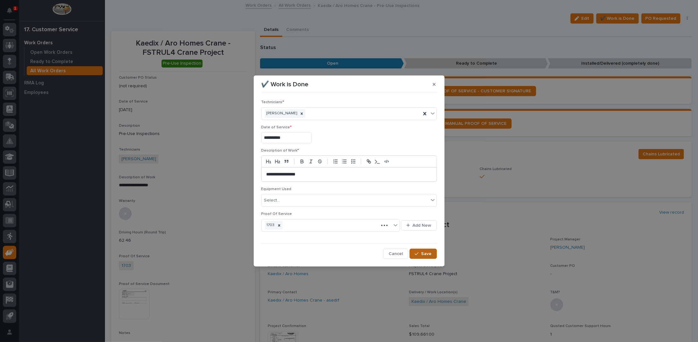
click at [418, 253] on icon "button" at bounding box center [417, 253] width 4 height 4
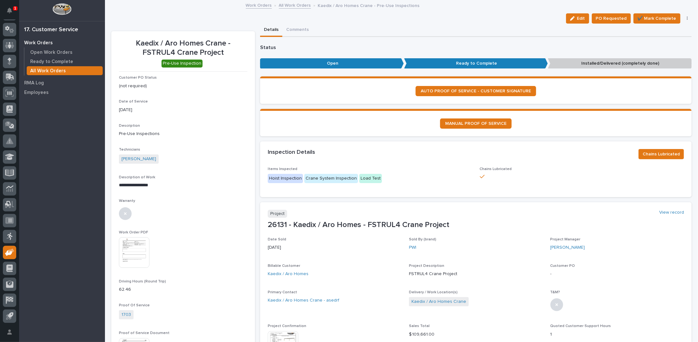
click at [289, 6] on link "All Work Orders" at bounding box center [295, 4] width 32 height 7
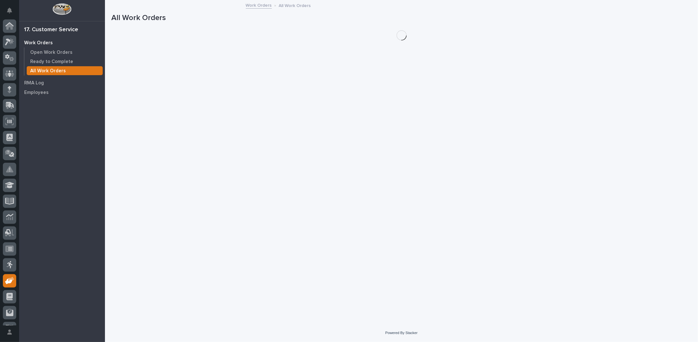
scroll to position [28, 0]
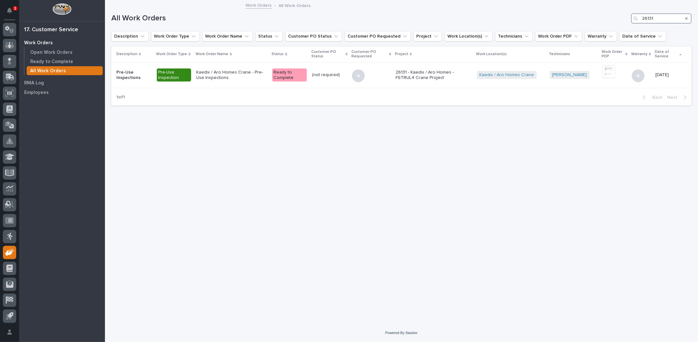
drag, startPoint x: 660, startPoint y: 14, endPoint x: 588, endPoint y: 14, distance: 71.9
click at [588, 14] on div "All Work Orders 26131" at bounding box center [401, 18] width 581 height 10
type input "26337"
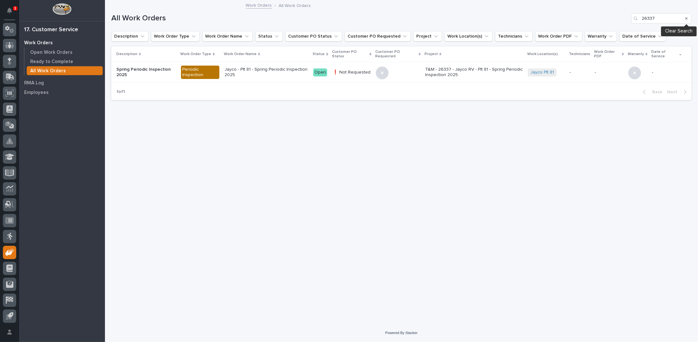
click at [686, 17] on icon "Search" at bounding box center [687, 19] width 3 height 4
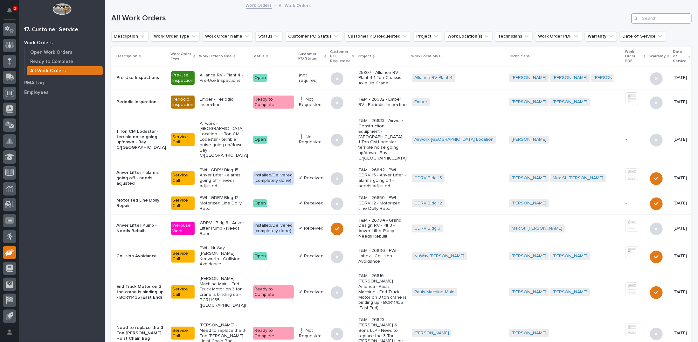
click at [648, 17] on input "Search" at bounding box center [662, 18] width 60 height 10
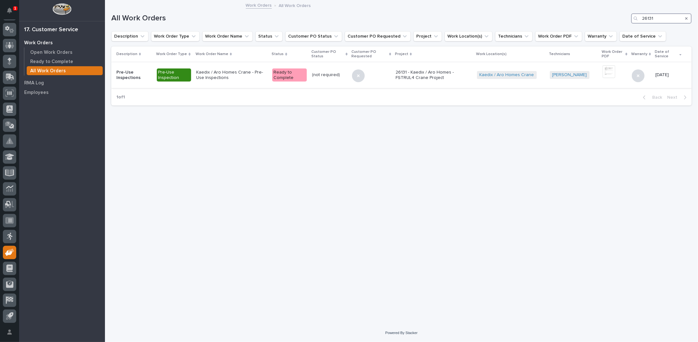
type input "26131"
click at [228, 73] on p "Kaedix / Aro Homes Crane - Pre-Use Inspections" at bounding box center [231, 75] width 71 height 11
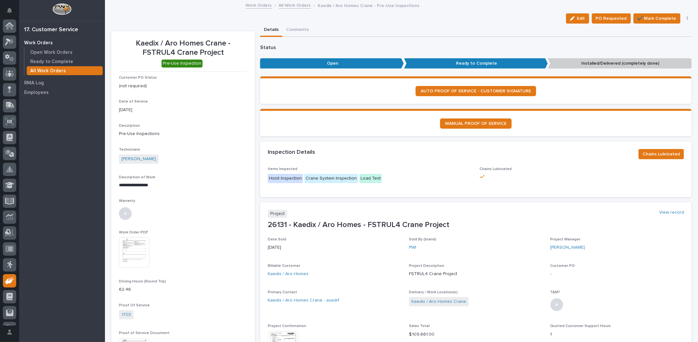
scroll to position [28, 0]
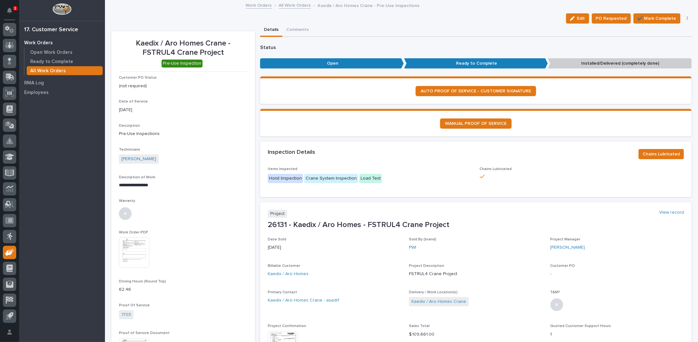
click at [228, 73] on div "**********" at bounding box center [183, 261] width 129 height 445
click at [310, 299] on link "Kaedix / Aro Homes Crane - asedrf" at bounding box center [304, 300] width 72 height 7
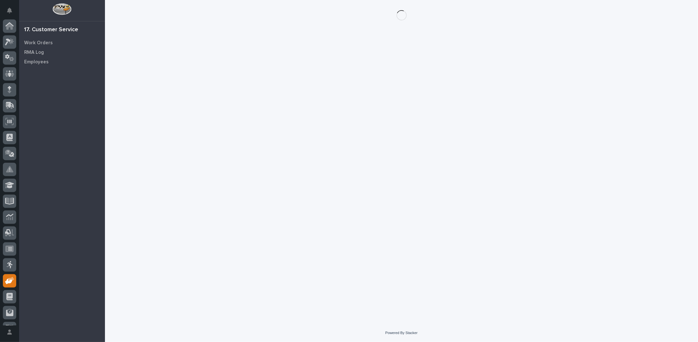
scroll to position [28, 0]
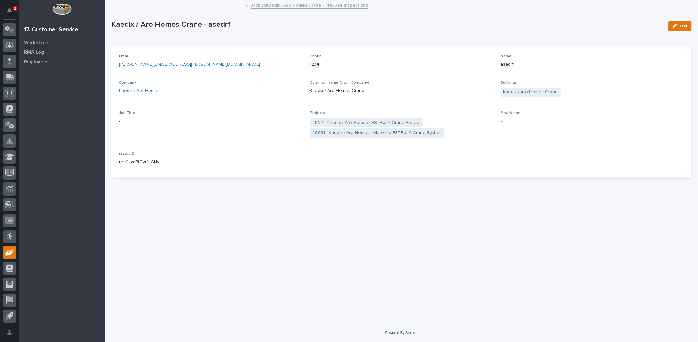
click at [283, 5] on link "Back to Kaedix / Aro Homes Crane - Pre-Use Inspections" at bounding box center [310, 4] width 118 height 7
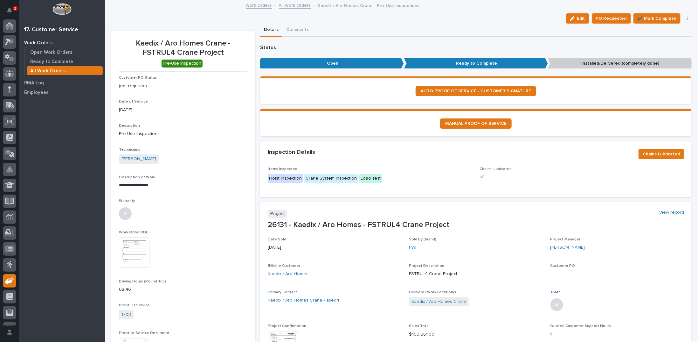
scroll to position [28, 0]
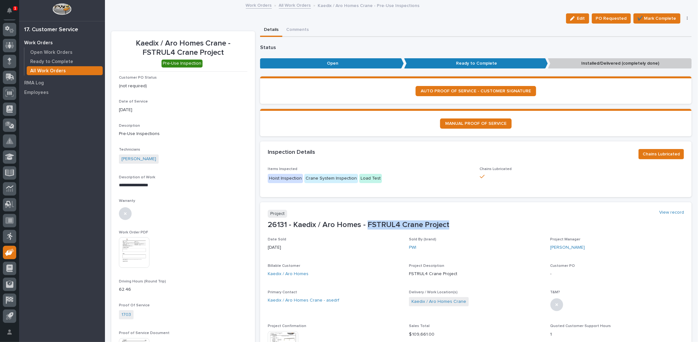
drag, startPoint x: 367, startPoint y: 224, endPoint x: 447, endPoint y: 222, distance: 79.9
click at [447, 222] on p "26131 - Kaedix / Aro Homes - FSTRUL4 Crane Project" at bounding box center [476, 224] width 417 height 9
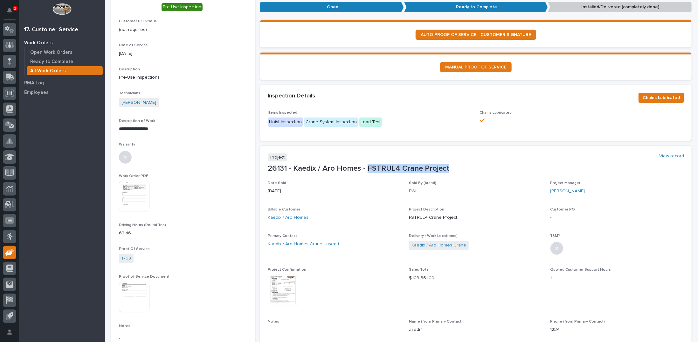
scroll to position [64, 0]
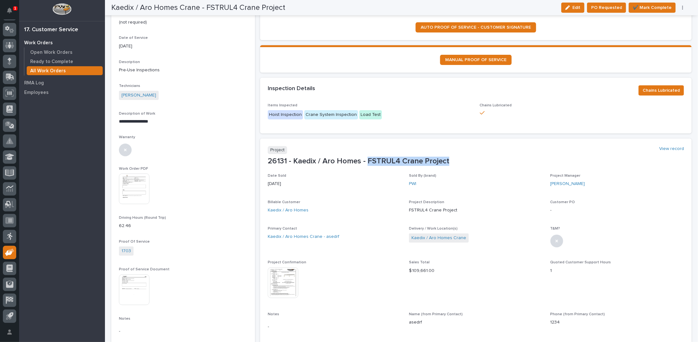
click at [279, 275] on img at bounding box center [283, 282] width 31 height 31
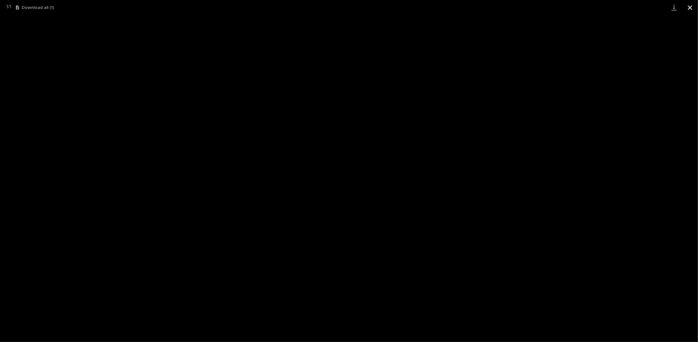
click at [689, 8] on button "Close gallery" at bounding box center [691, 7] width 16 height 15
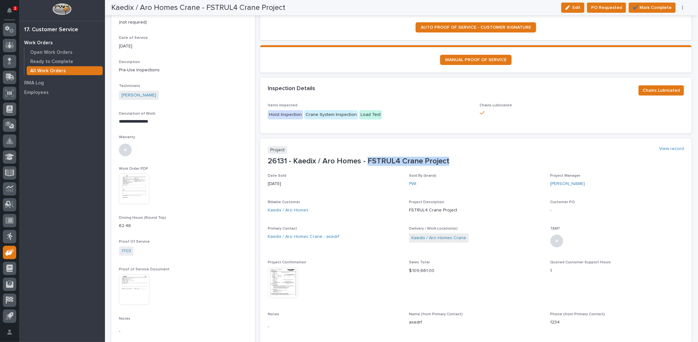
copy p "FSTRUL4 Crane Project"
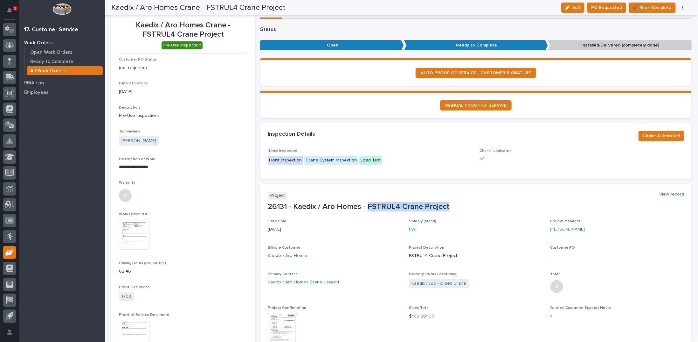
scroll to position [0, 0]
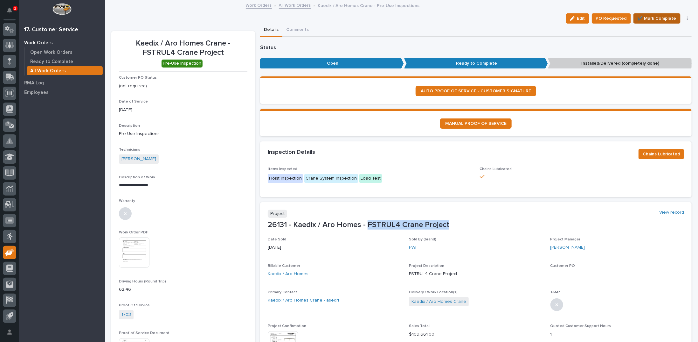
click at [647, 18] on span "✔️ Mark Complete" at bounding box center [657, 19] width 39 height 8
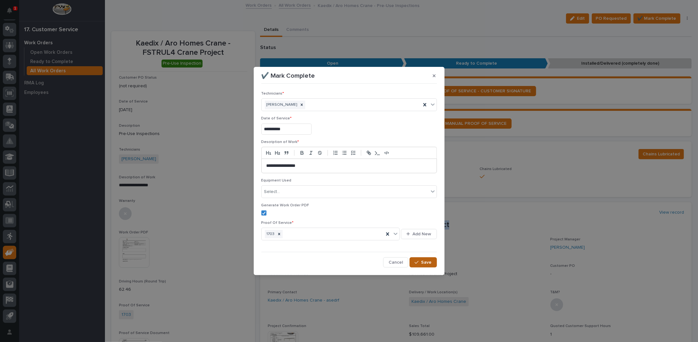
click at [429, 259] on span "Save" at bounding box center [427, 262] width 11 height 6
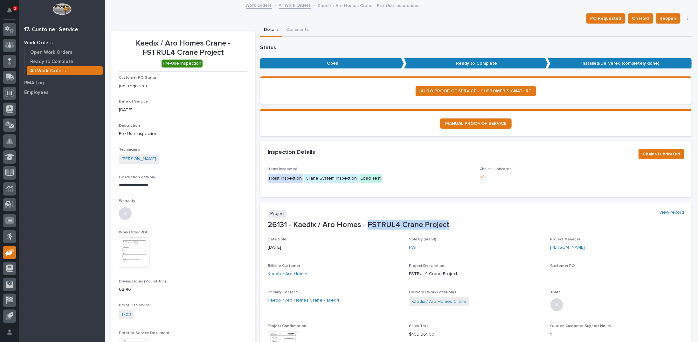
click at [293, 5] on link "All Work Orders" at bounding box center [295, 4] width 32 height 7
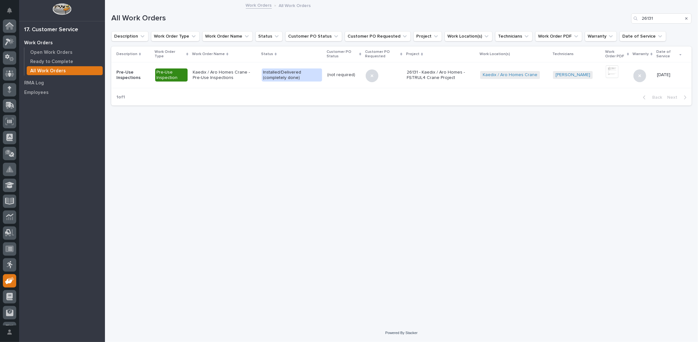
scroll to position [28, 0]
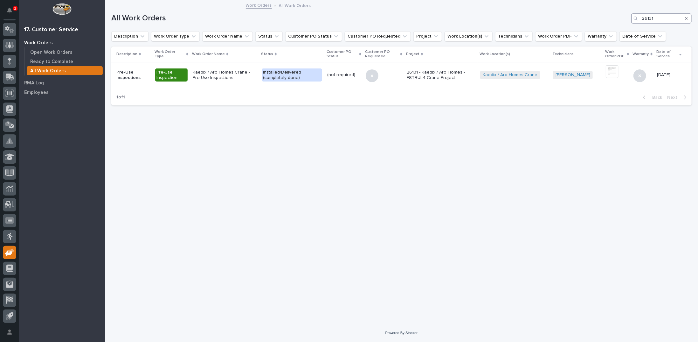
drag, startPoint x: 655, startPoint y: 17, endPoint x: 606, endPoint y: 16, distance: 49.0
click at [606, 16] on div "All Work Orders 26131" at bounding box center [401, 18] width 581 height 10
type input "26459"
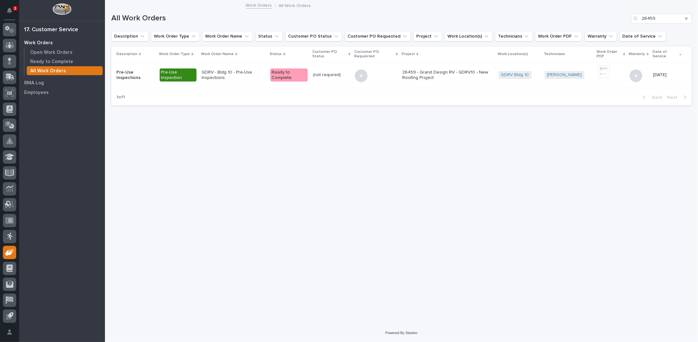
click at [226, 74] on p "GDRV - Bldg 10 - Pre-Use Inspections" at bounding box center [234, 75] width 64 height 11
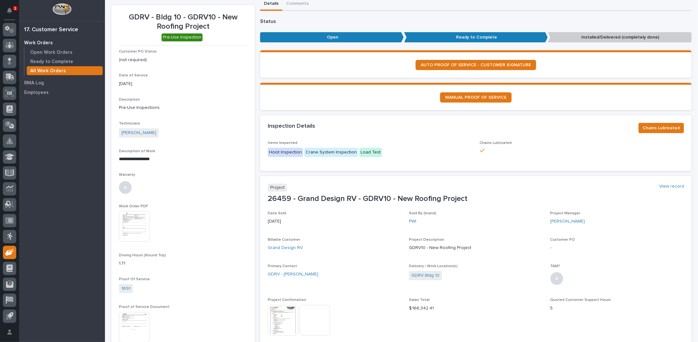
scroll to position [64, 0]
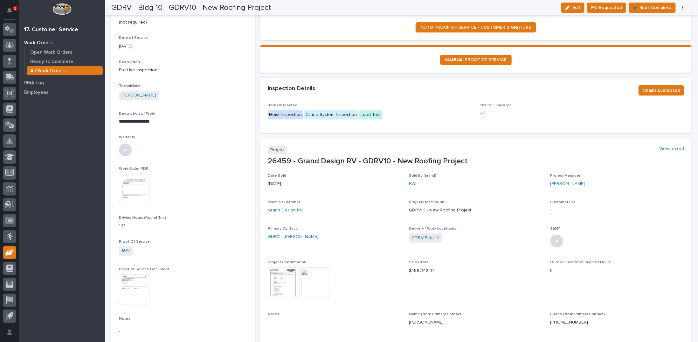
click at [287, 288] on img at bounding box center [283, 282] width 31 height 31
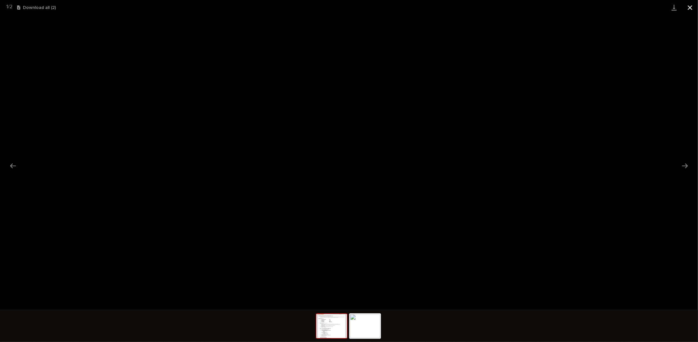
click at [689, 6] on button "Close gallery" at bounding box center [691, 7] width 16 height 15
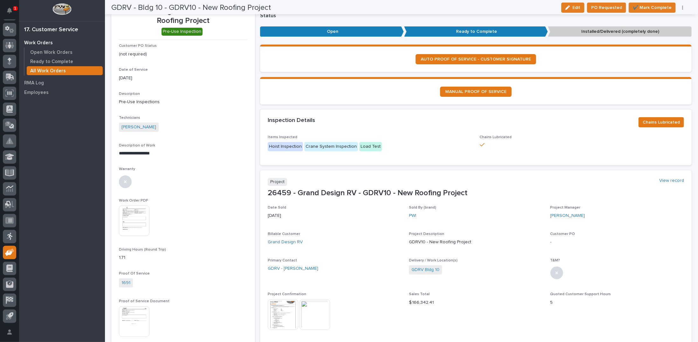
scroll to position [0, 0]
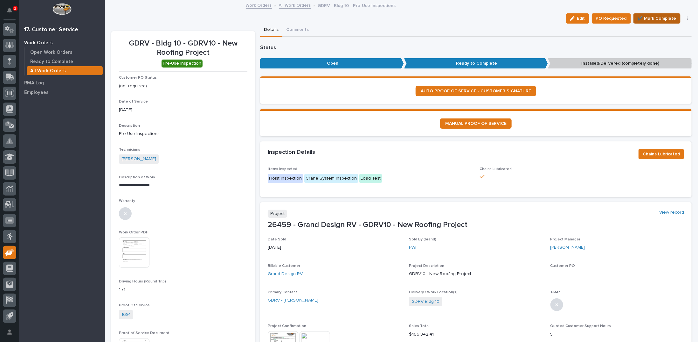
click at [649, 16] on span "✔️ Mark Complete" at bounding box center [657, 19] width 39 height 8
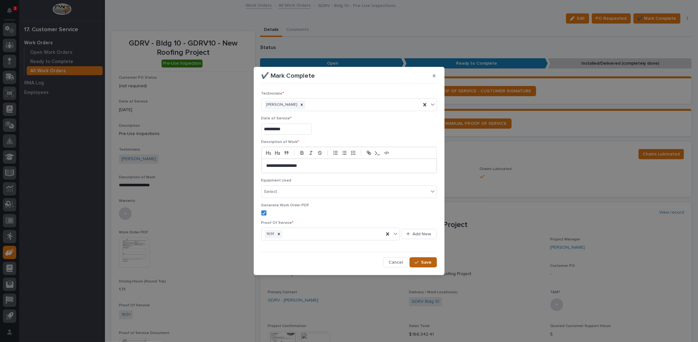
click at [430, 262] on span "Save" at bounding box center [427, 262] width 11 height 6
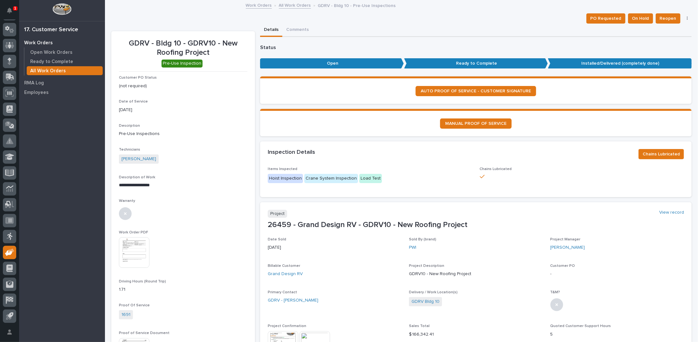
click at [287, 5] on link "All Work Orders" at bounding box center [295, 4] width 32 height 7
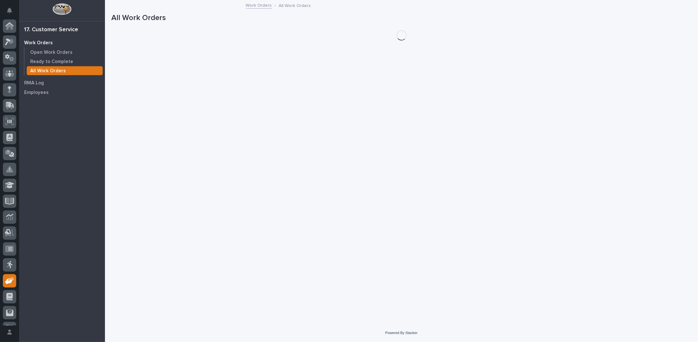
scroll to position [28, 0]
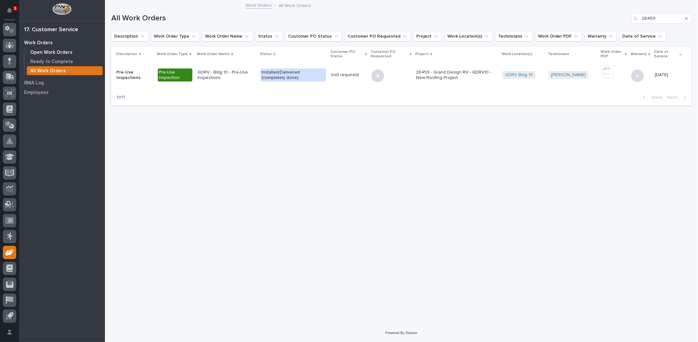
click at [63, 52] on p "Open Work Orders" at bounding box center [51, 53] width 42 height 6
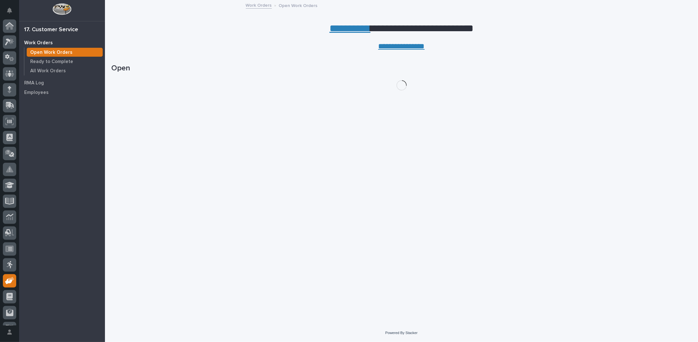
scroll to position [28, 0]
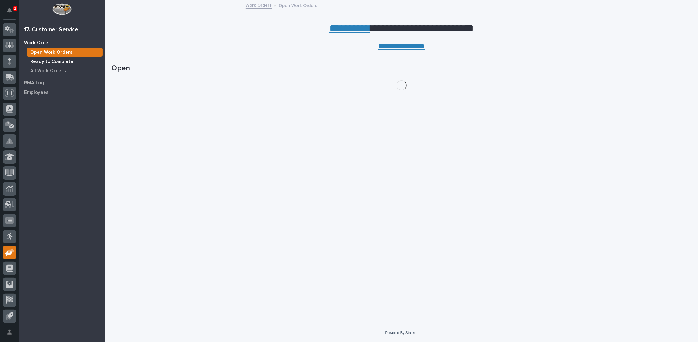
click at [65, 63] on p "Ready to Complete" at bounding box center [51, 62] width 43 height 6
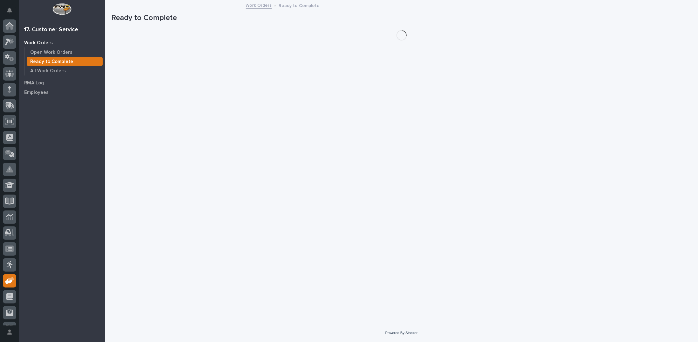
scroll to position [28, 0]
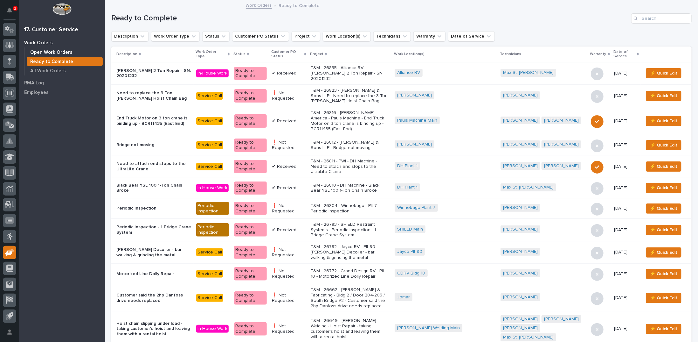
click at [56, 51] on p "Open Work Orders" at bounding box center [51, 53] width 42 height 6
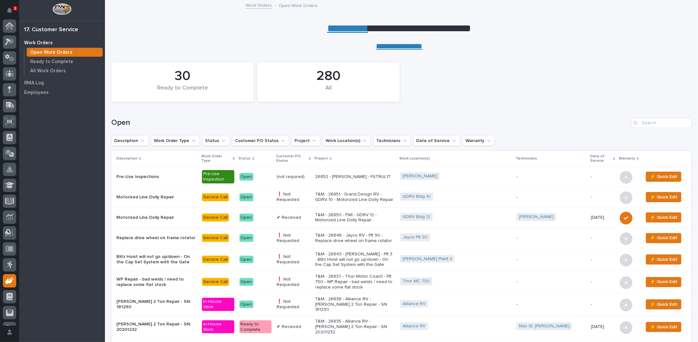
scroll to position [28, 0]
click at [347, 27] on link "**********" at bounding box center [347, 28] width 41 height 10
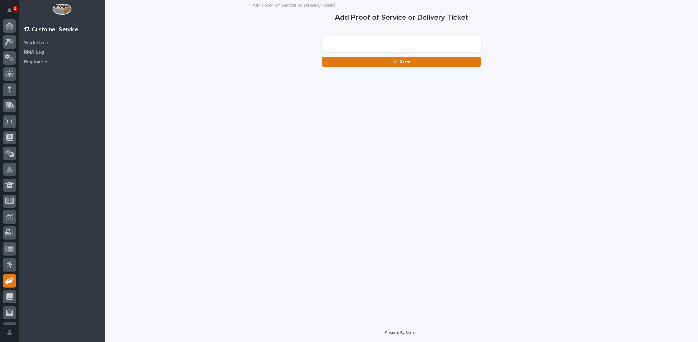
scroll to position [28, 0]
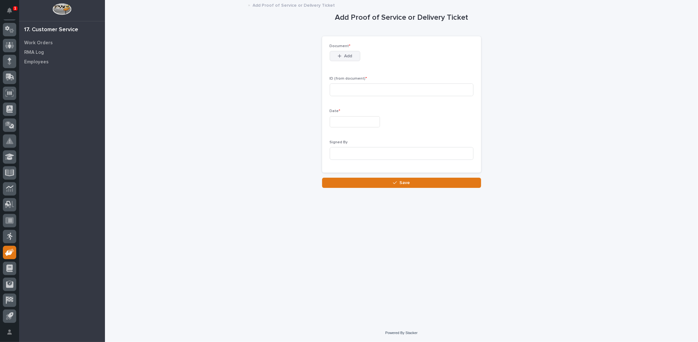
click at [339, 58] on icon "button" at bounding box center [340, 56] width 4 height 4
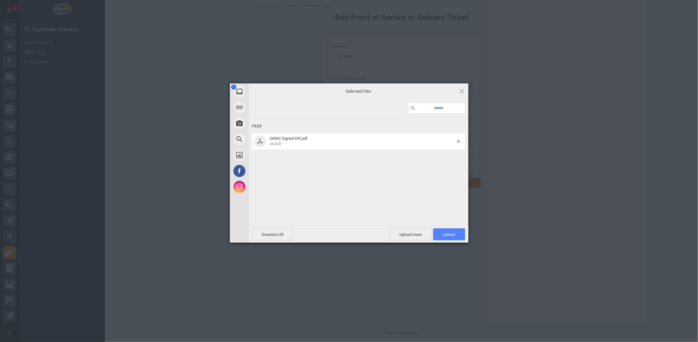
click at [450, 235] on span "Upload 1" at bounding box center [449, 234] width 12 height 5
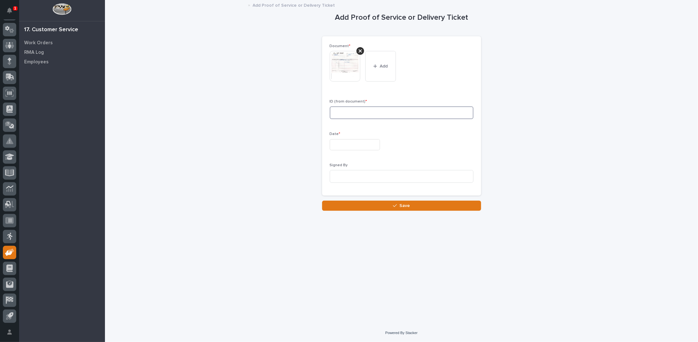
click at [340, 112] on input at bounding box center [402, 112] width 144 height 13
type input "26842"
click at [372, 100] on div "22" at bounding box center [371, 103] width 9 height 9
type input "**********"
click at [345, 178] on input at bounding box center [402, 176] width 144 height 13
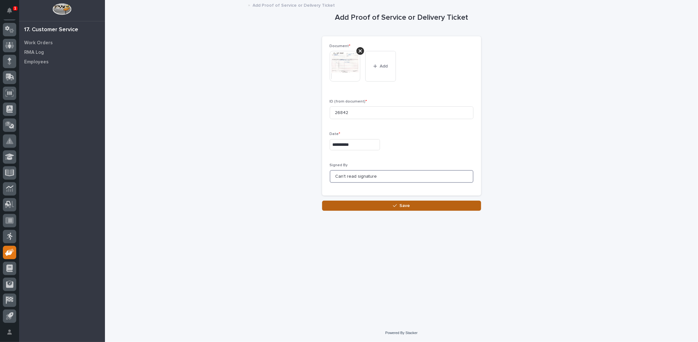
type input "Can't read signature"
click at [397, 207] on icon "button" at bounding box center [395, 205] width 4 height 4
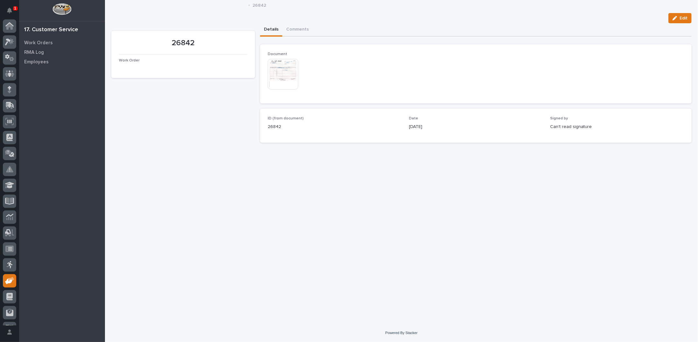
scroll to position [28, 0]
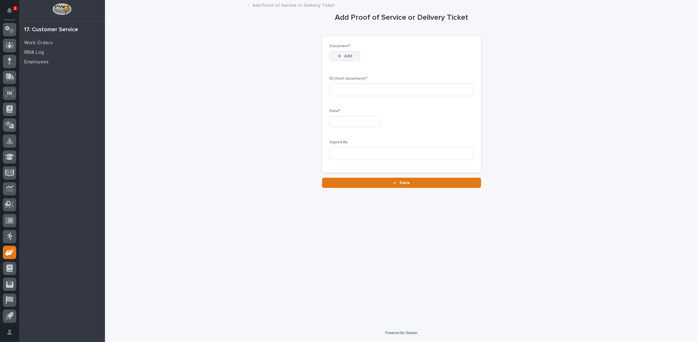
click at [346, 56] on span "Add" at bounding box center [348, 56] width 8 height 6
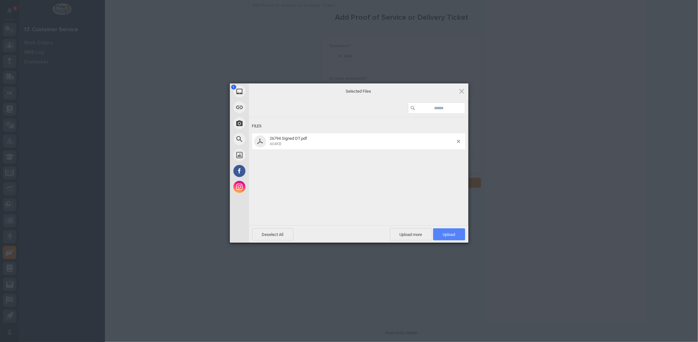
click at [448, 232] on span "Upload 1" at bounding box center [449, 234] width 12 height 5
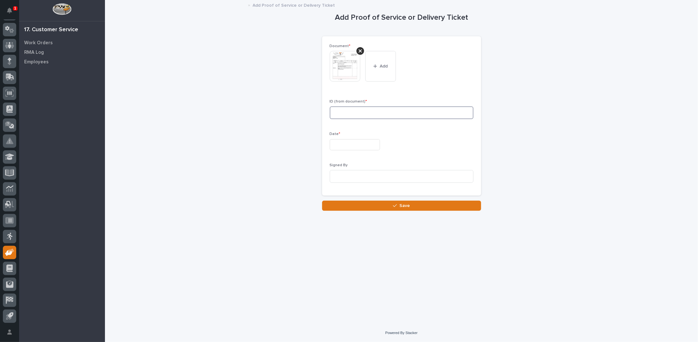
click at [362, 112] on input at bounding box center [402, 112] width 144 height 13
type input "26794"
click at [350, 143] on input "text" at bounding box center [355, 144] width 50 height 11
click at [371, 102] on div "22" at bounding box center [371, 103] width 9 height 9
type input "**********"
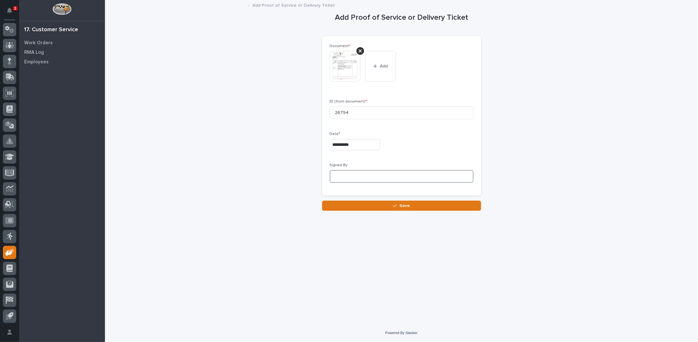
click at [361, 176] on input at bounding box center [402, 176] width 144 height 13
type input "Can't read signature"
click at [383, 201] on button "Save" at bounding box center [401, 205] width 159 height 10
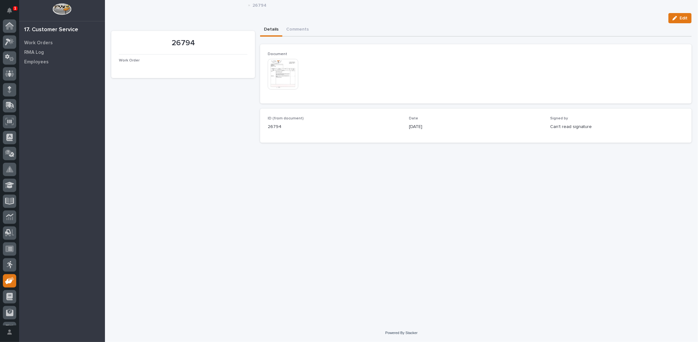
scroll to position [28, 0]
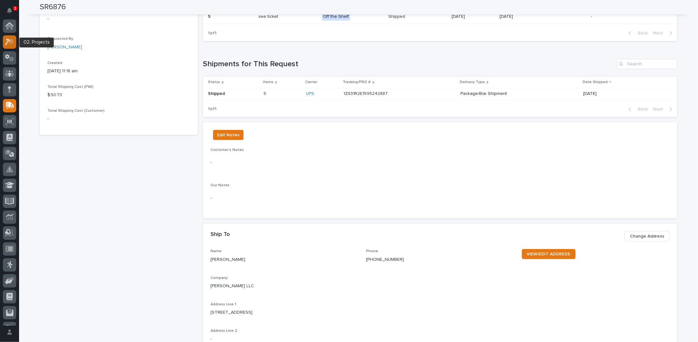
click at [8, 44] on icon at bounding box center [9, 41] width 9 height 7
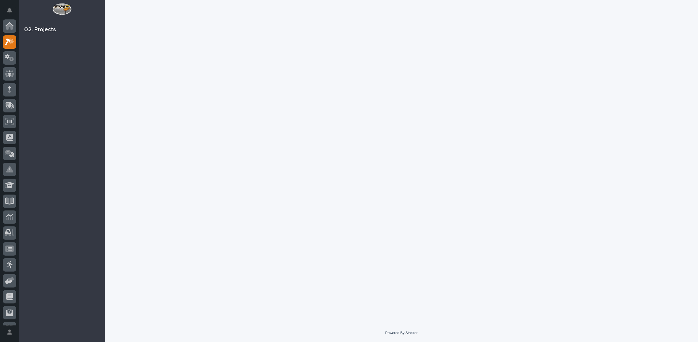
scroll to position [16, 0]
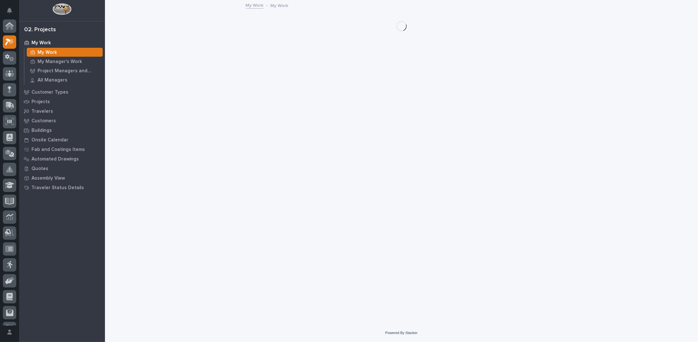
scroll to position [16, 0]
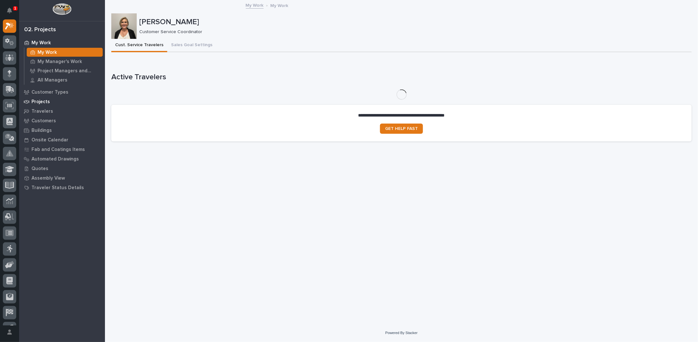
click at [50, 103] on div "Projects" at bounding box center [62, 101] width 83 height 9
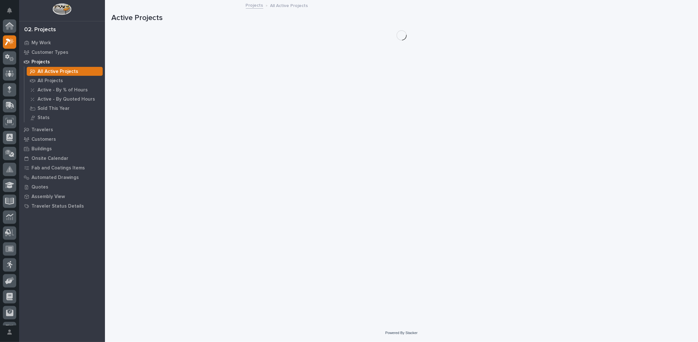
scroll to position [16, 0]
click at [59, 81] on p "All Projects" at bounding box center [50, 81] width 25 height 6
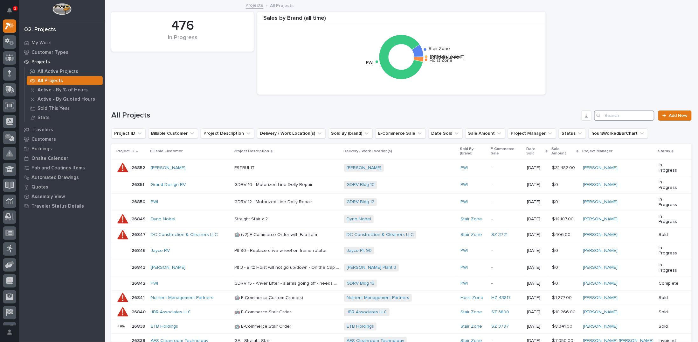
click at [611, 118] on input "Search" at bounding box center [624, 115] width 60 height 10
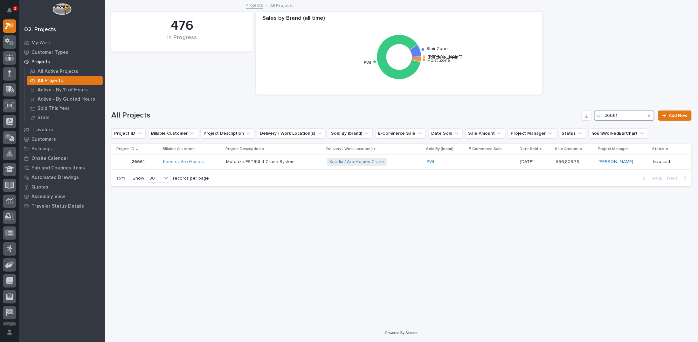
type input "26661"
click at [258, 161] on p "Motorize FSTRUL4 Crane System" at bounding box center [261, 161] width 70 height 7
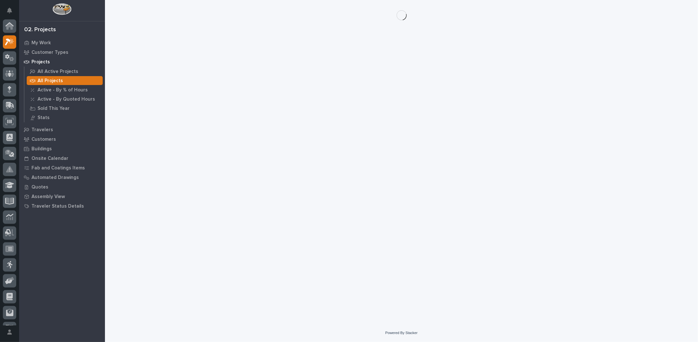
scroll to position [16, 0]
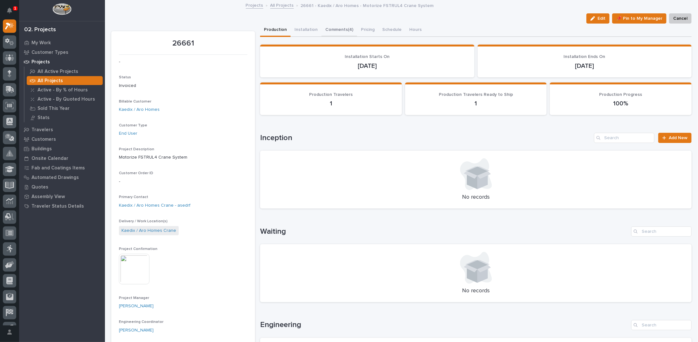
click at [330, 30] on button "Comments (4)" at bounding box center [340, 30] width 36 height 13
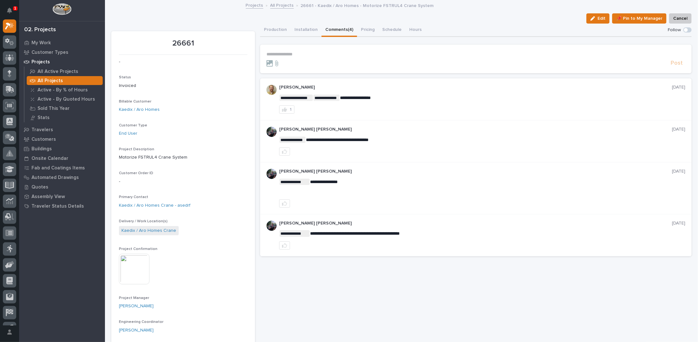
click at [330, 30] on button "Comments (4)" at bounding box center [340, 30] width 36 height 13
click at [281, 27] on button "Production" at bounding box center [275, 30] width 31 height 13
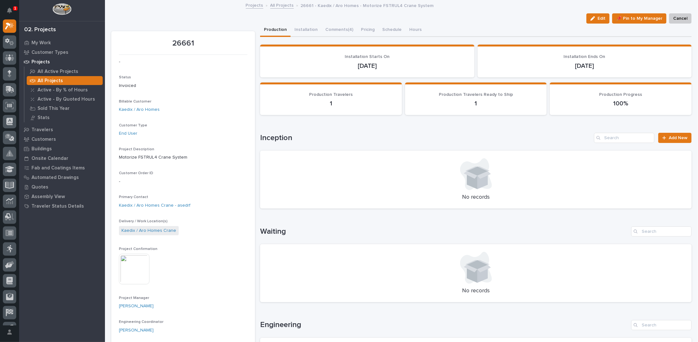
click at [123, 265] on img at bounding box center [134, 269] width 31 height 31
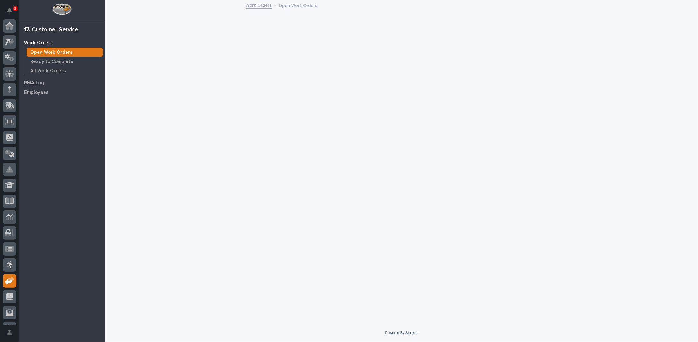
scroll to position [28, 0]
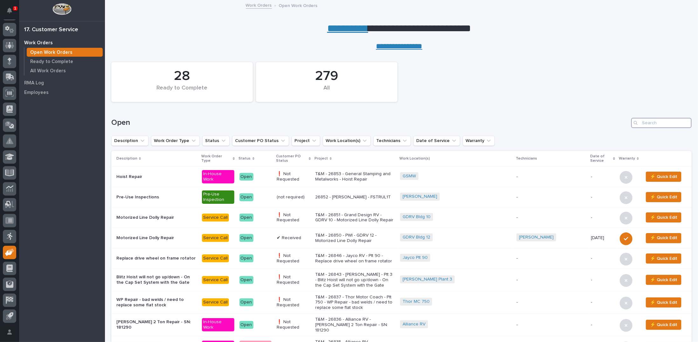
click at [676, 123] on input "Search" at bounding box center [662, 123] width 60 height 10
type input "26783"
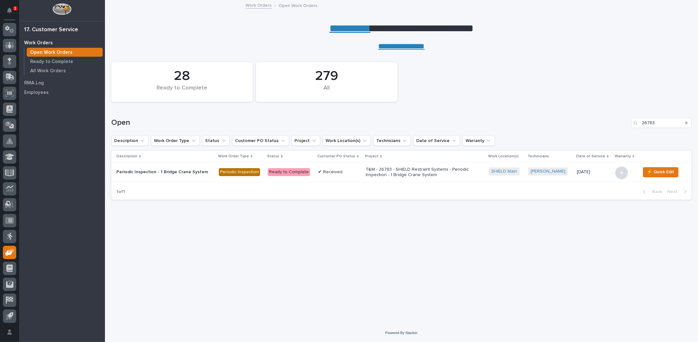
click at [392, 170] on p "T&M - 26783 - SHIELD Restraint Systems - Periodic Inspection - 1 Bridge Crane S…" at bounding box center [421, 172] width 111 height 11
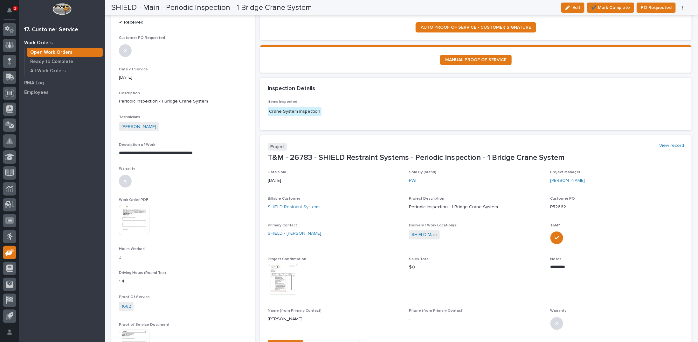
scroll to position [159, 0]
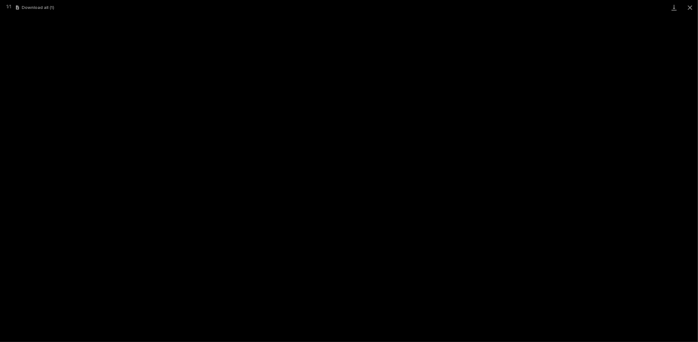
scroll to position [16, 0]
click at [695, 7] on button "Close gallery" at bounding box center [691, 7] width 16 height 15
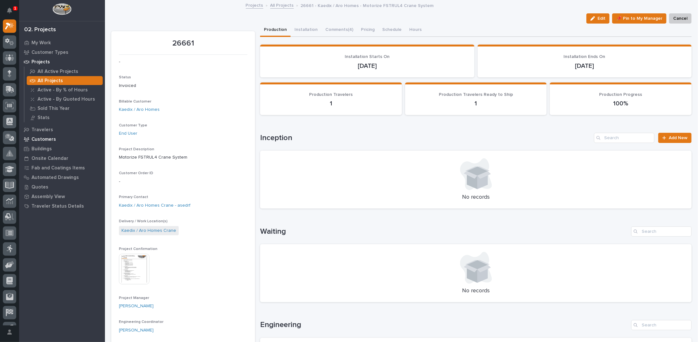
click at [48, 137] on p "Customers" at bounding box center [44, 140] width 25 height 6
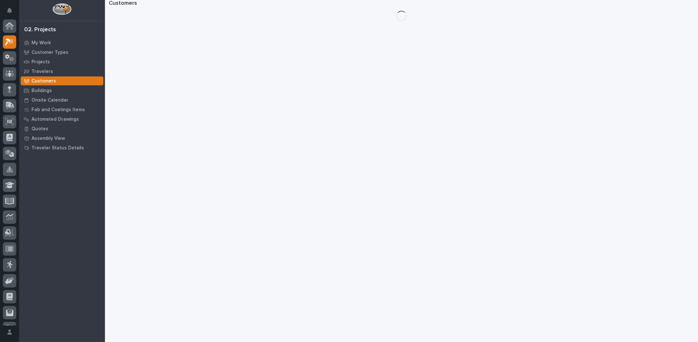
scroll to position [16, 0]
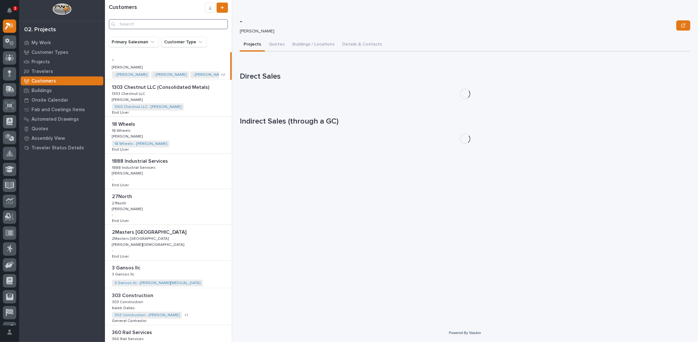
click at [191, 23] on input "Search" at bounding box center [168, 24] width 119 height 10
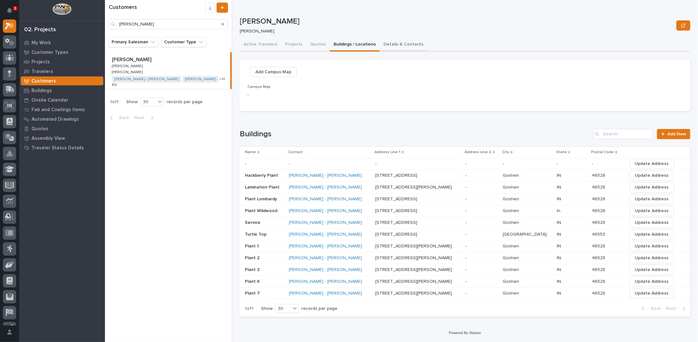
click at [401, 45] on button "Details & Contacts" at bounding box center [403, 44] width 47 height 13
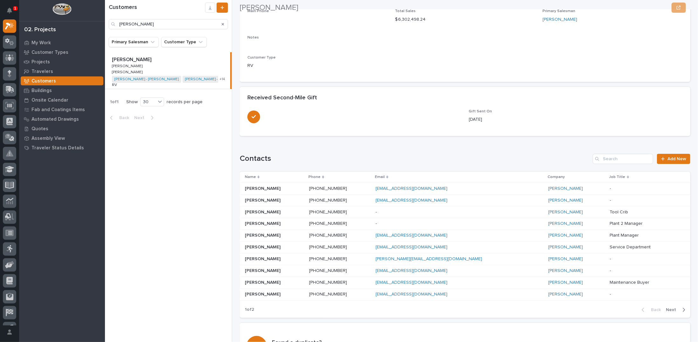
scroll to position [111, 0]
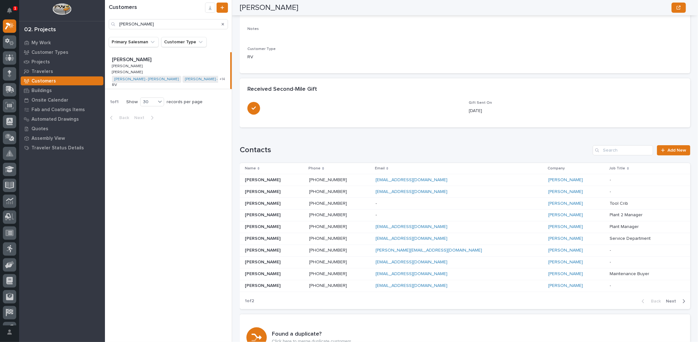
click at [671, 299] on span "Next" at bounding box center [673, 301] width 14 height 6
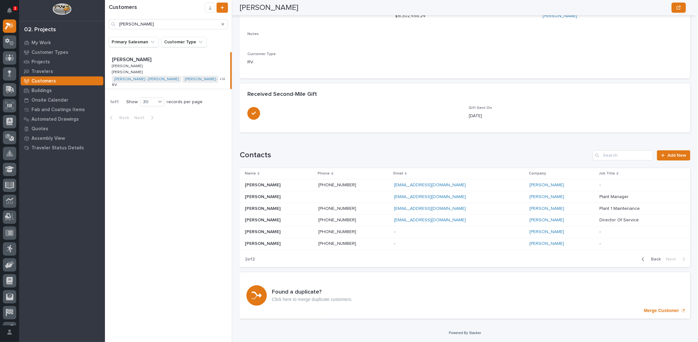
scroll to position [87, 0]
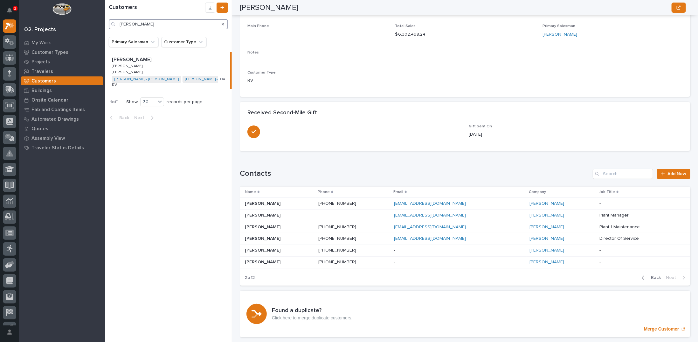
drag, startPoint x: 153, startPoint y: 23, endPoint x: 90, endPoint y: 26, distance: 62.4
click at [105, 26] on div "1 My Settings Log Out 02. Projects My Work Customer Types Projects Travelers Cu…" at bounding box center [401, 171] width 593 height 342
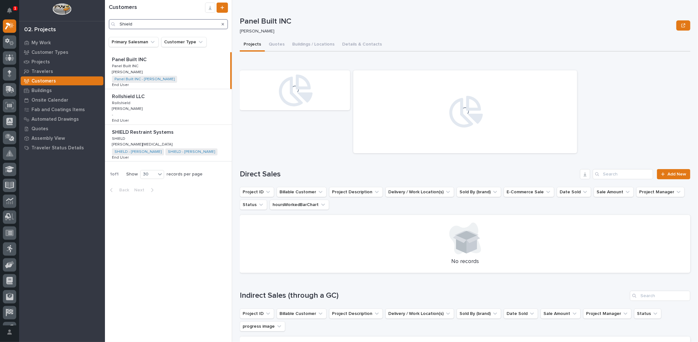
type input "Shield"
click at [232, 139] on div "SHIELD Restraint Systems SHIELD Restraint Systems SHIELD SHIELD [PERSON_NAME][M…" at bounding box center [168, 143] width 127 height 37
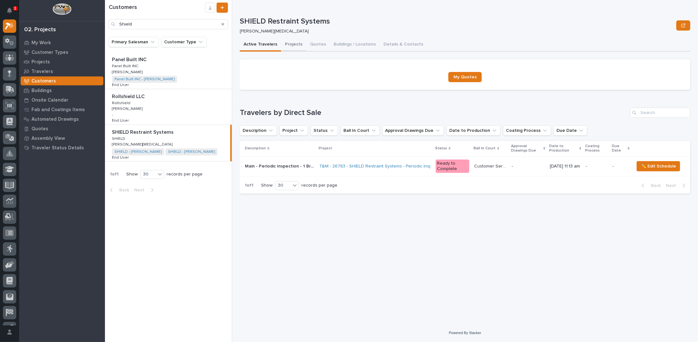
click at [289, 45] on button "Projects" at bounding box center [293, 44] width 25 height 13
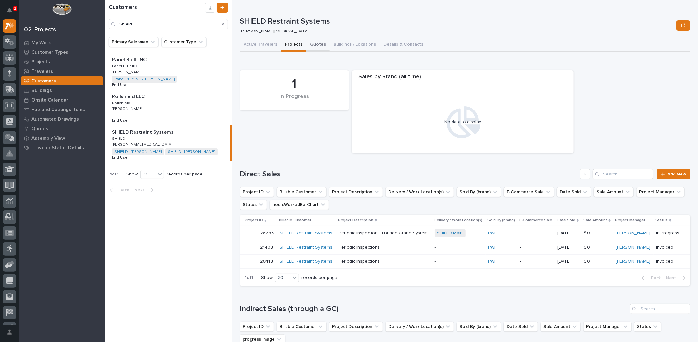
click at [315, 45] on button "Quotes" at bounding box center [318, 44] width 24 height 13
